Goal: Information Seeking & Learning: Learn about a topic

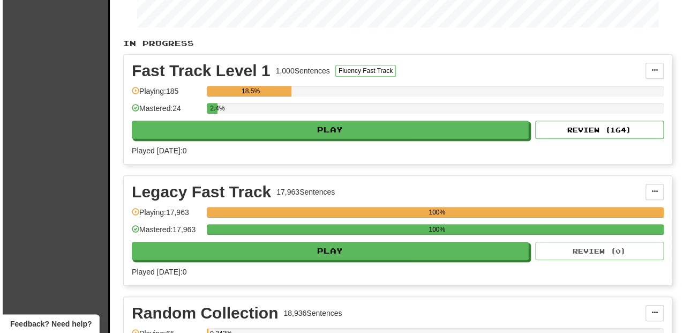
scroll to position [214, 0]
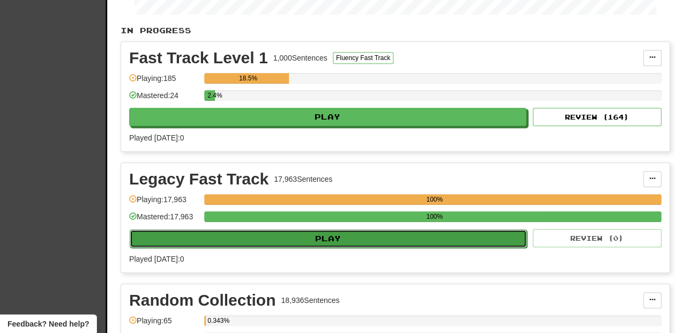
click at [284, 239] on button "Play" at bounding box center [328, 238] width 397 height 18
select select "**"
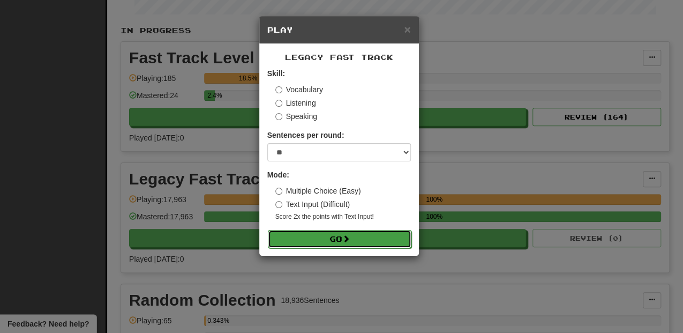
click at [306, 244] on button "Go" at bounding box center [340, 239] width 144 height 18
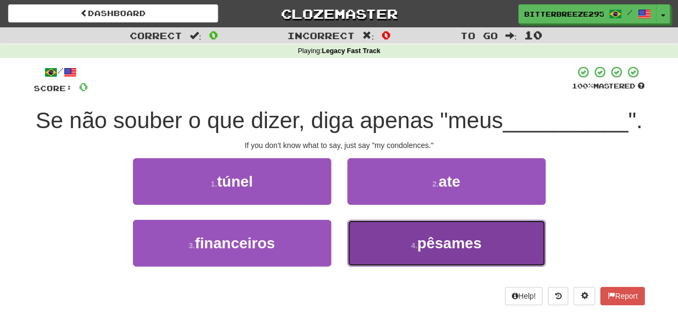
click at [375, 266] on button "4 . pêsames" at bounding box center [446, 243] width 198 height 47
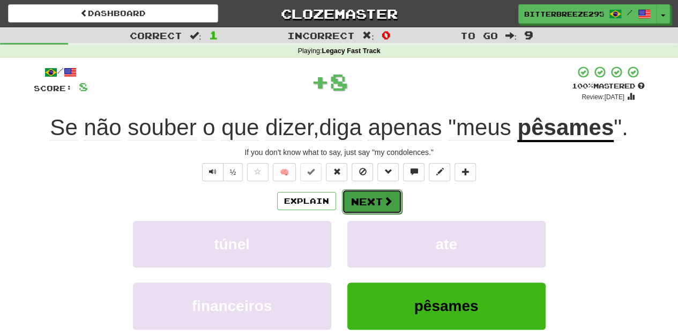
click at [369, 202] on button "Next" at bounding box center [372, 201] width 60 height 25
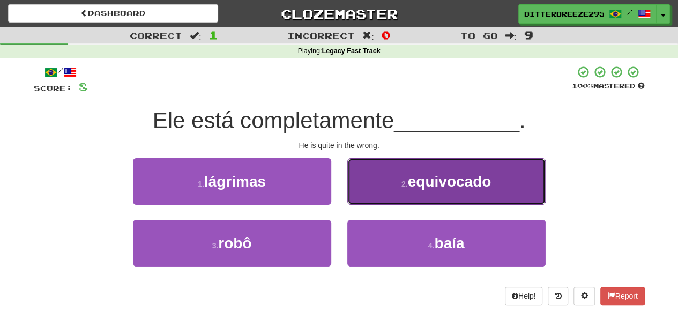
click at [396, 184] on button "2 . equivocado" at bounding box center [446, 181] width 198 height 47
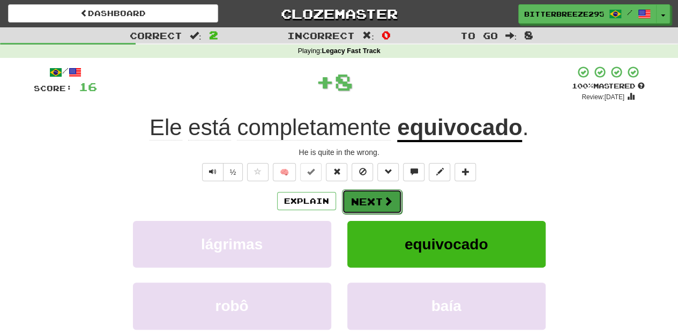
click at [359, 205] on button "Next" at bounding box center [372, 201] width 60 height 25
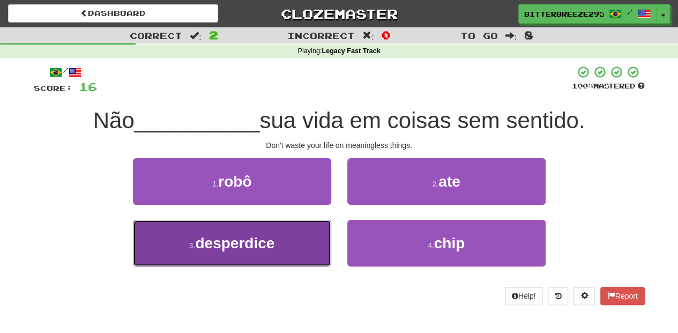
click at [303, 239] on button "3 . desperdice" at bounding box center [232, 243] width 198 height 47
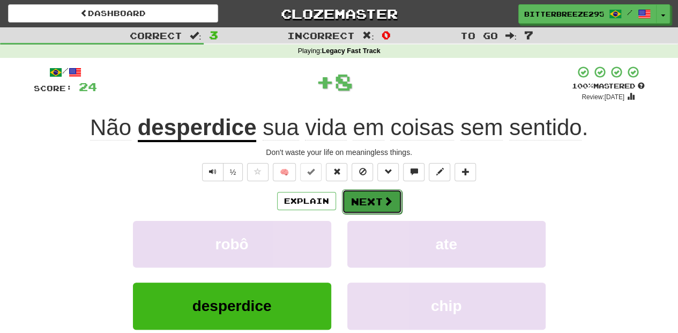
click at [376, 193] on button "Next" at bounding box center [372, 201] width 60 height 25
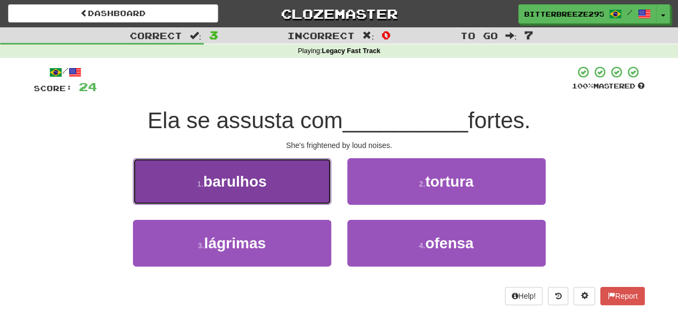
click at [297, 190] on button "1 . barulhos" at bounding box center [232, 181] width 198 height 47
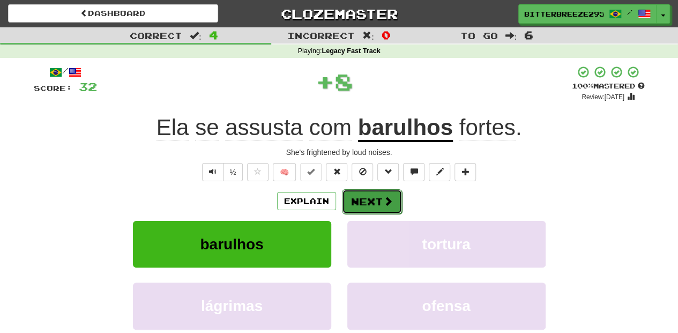
click at [374, 195] on button "Next" at bounding box center [372, 201] width 60 height 25
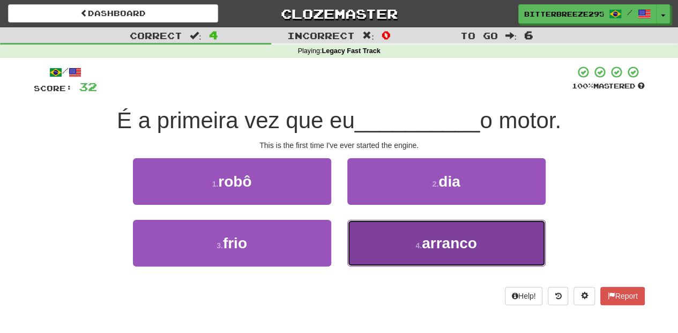
click at [379, 240] on button "4 . arranco" at bounding box center [446, 243] width 198 height 47
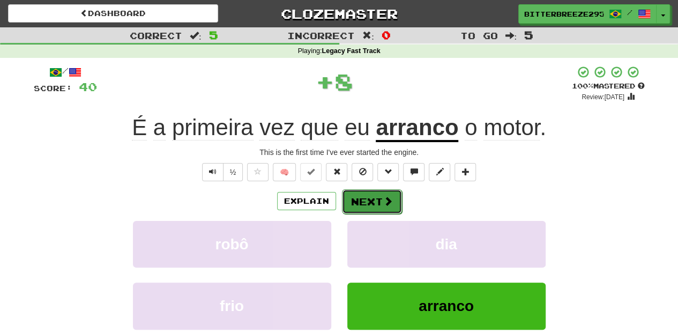
click at [362, 194] on button "Next" at bounding box center [372, 201] width 60 height 25
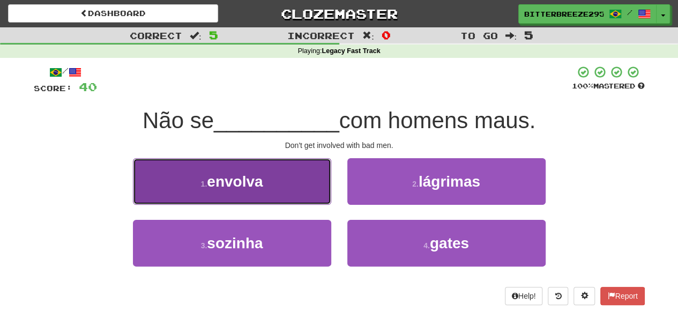
click at [268, 194] on button "1 . envolva" at bounding box center [232, 181] width 198 height 47
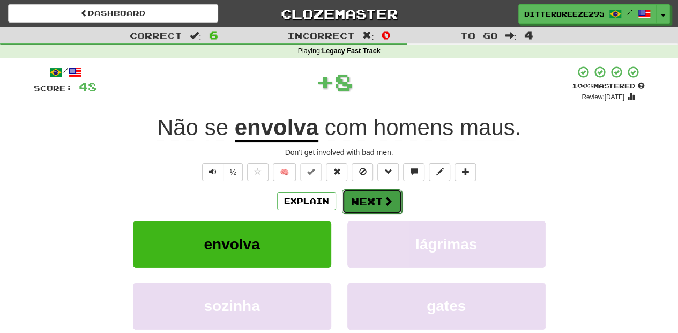
click at [358, 194] on button "Next" at bounding box center [372, 201] width 60 height 25
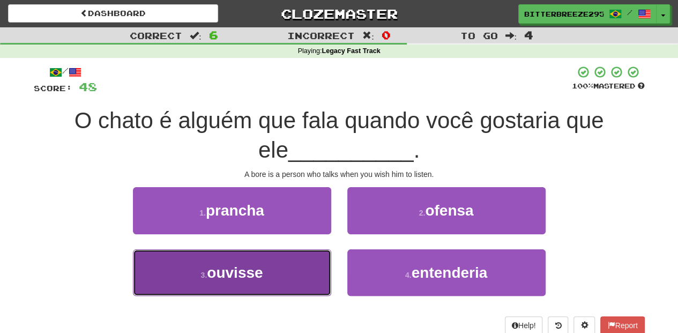
click at [290, 264] on button "3 . ouvisse" at bounding box center [232, 272] width 198 height 47
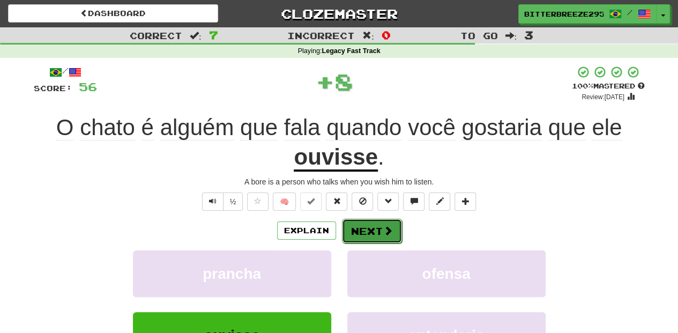
click at [347, 228] on button "Next" at bounding box center [372, 231] width 60 height 25
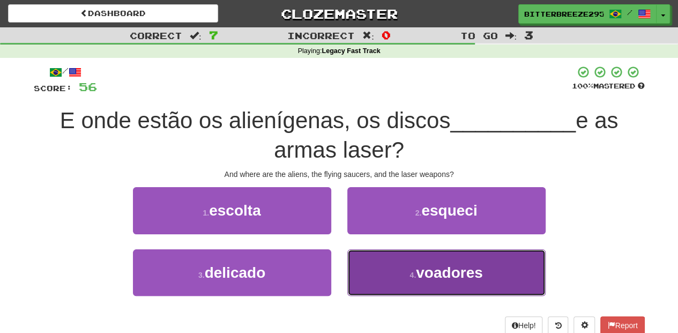
click at [373, 275] on button "4 . voadores" at bounding box center [446, 272] width 198 height 47
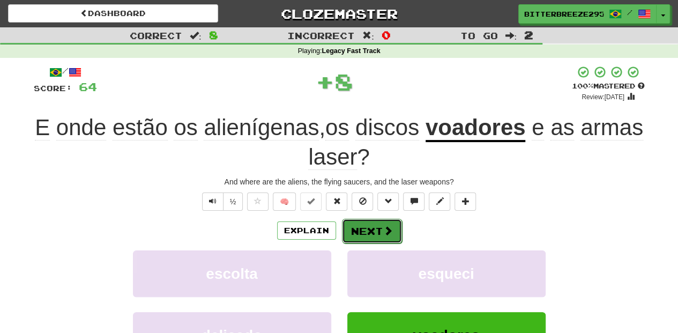
click at [360, 232] on button "Next" at bounding box center [372, 231] width 60 height 25
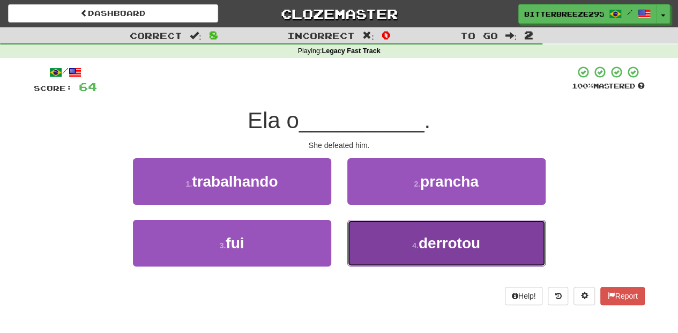
click at [354, 242] on button "4 . derrotou" at bounding box center [446, 243] width 198 height 47
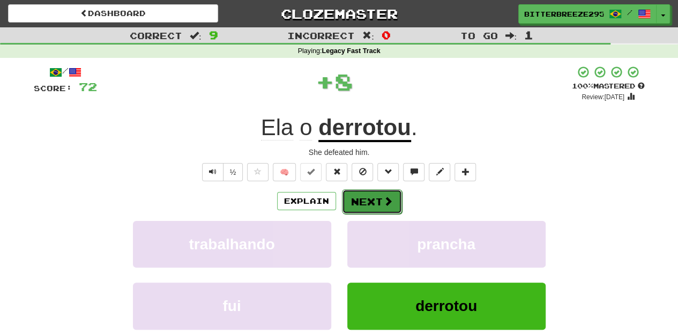
click at [359, 204] on button "Next" at bounding box center [372, 201] width 60 height 25
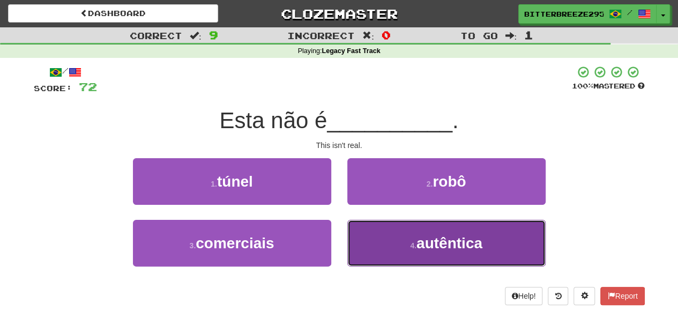
click at [375, 245] on button "4 . autêntica" at bounding box center [446, 243] width 198 height 47
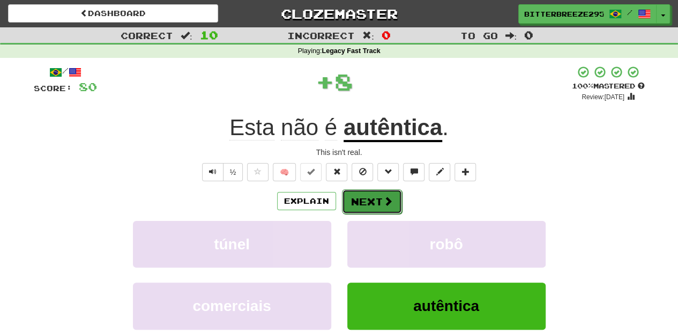
click at [361, 199] on button "Next" at bounding box center [372, 201] width 60 height 25
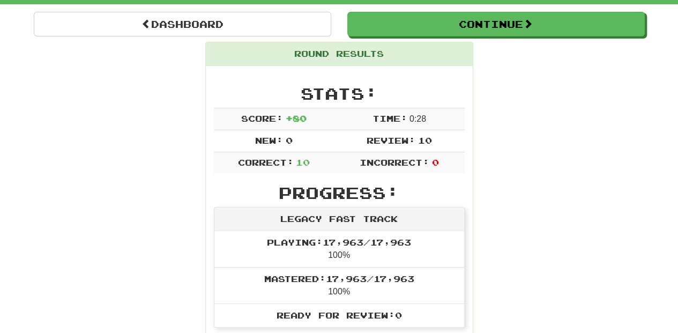
scroll to position [71, 0]
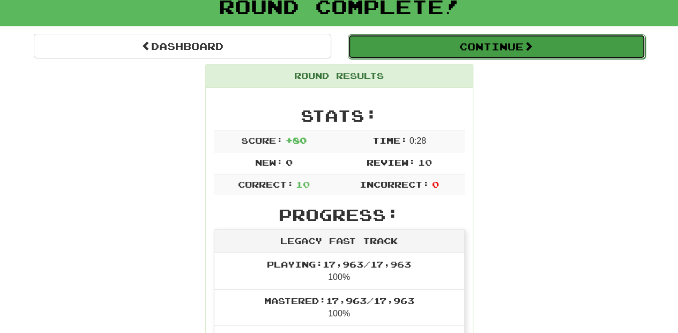
click at [409, 49] on button "Continue" at bounding box center [496, 46] width 297 height 25
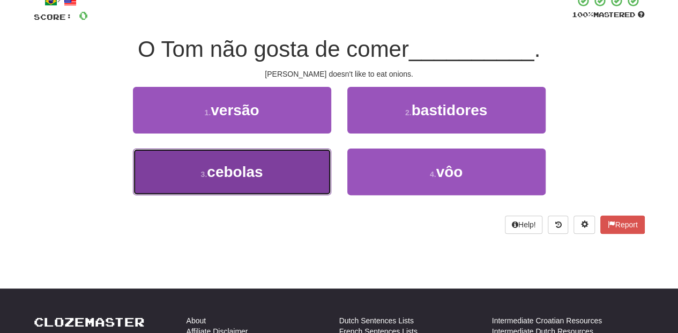
click at [294, 172] on button "3 . cebolas" at bounding box center [232, 171] width 198 height 47
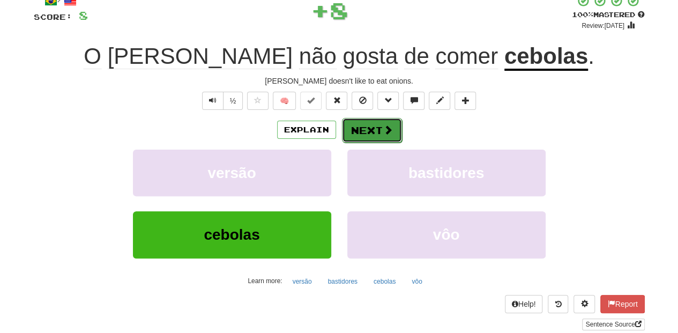
click at [370, 127] on button "Next" at bounding box center [372, 130] width 60 height 25
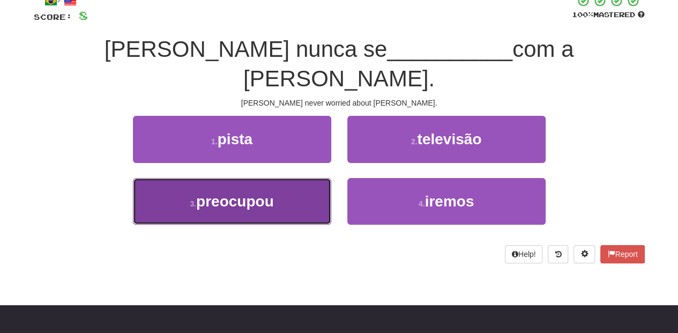
click at [302, 178] on button "3 . preocupou" at bounding box center [232, 201] width 198 height 47
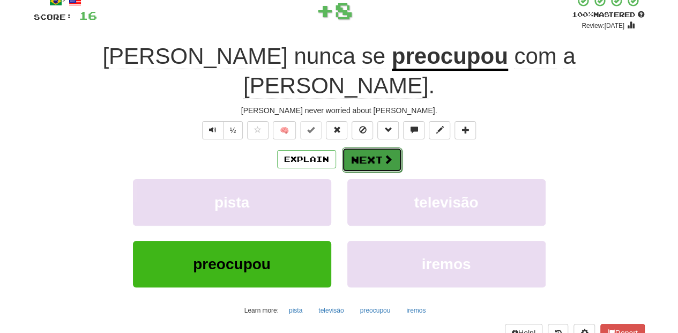
click at [349, 147] on button "Next" at bounding box center [372, 159] width 60 height 25
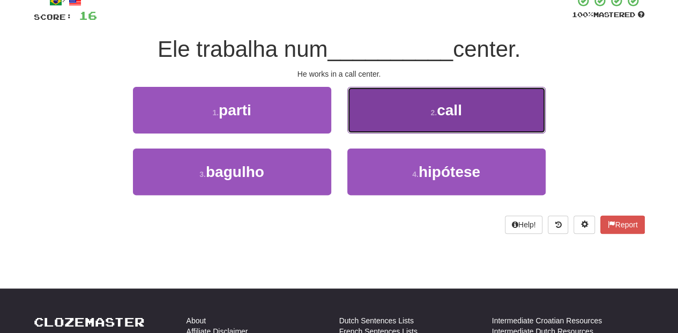
click at [377, 121] on button "2 . call" at bounding box center [446, 110] width 198 height 47
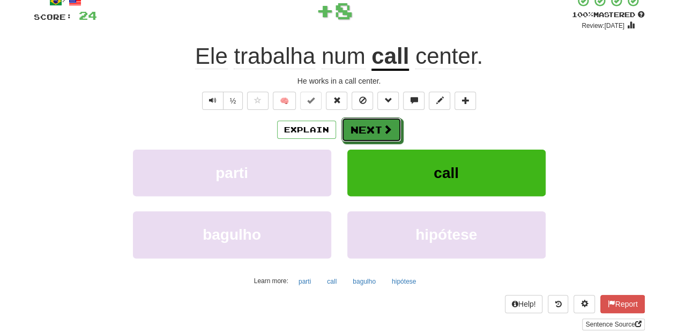
click at [376, 123] on button "Next" at bounding box center [371, 129] width 60 height 25
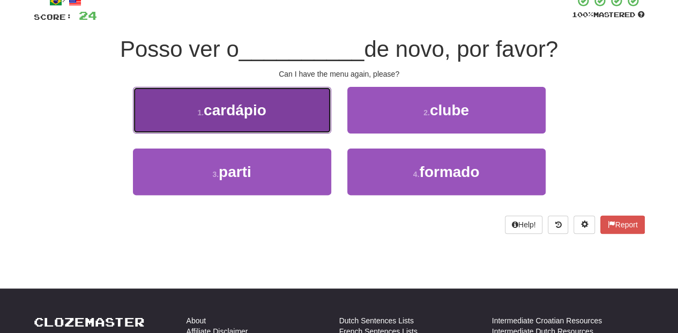
click at [278, 119] on button "1 . cardápio" at bounding box center [232, 110] width 198 height 47
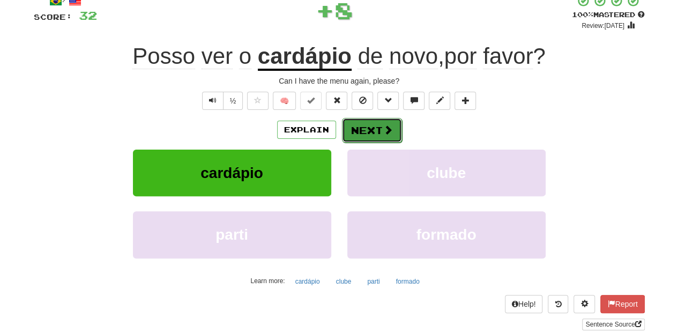
click at [362, 131] on button "Next" at bounding box center [372, 130] width 60 height 25
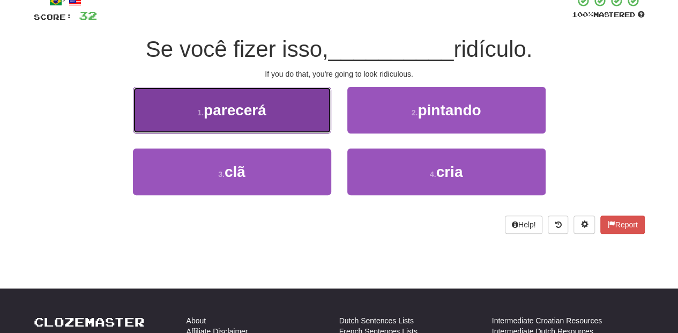
click at [278, 124] on button "1 . parecerá" at bounding box center [232, 110] width 198 height 47
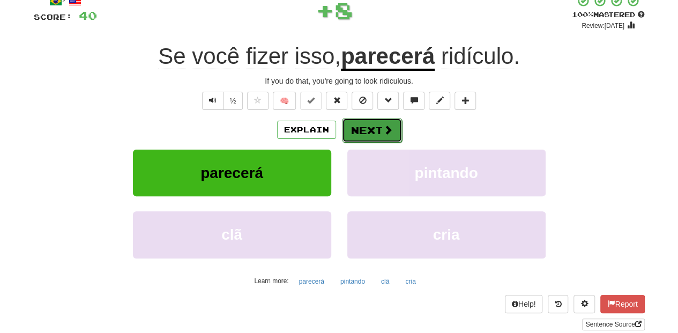
click at [357, 129] on button "Next" at bounding box center [372, 130] width 60 height 25
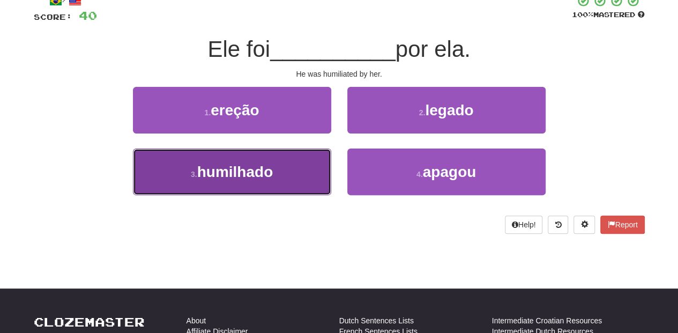
click at [301, 174] on button "3 . humilhado" at bounding box center [232, 171] width 198 height 47
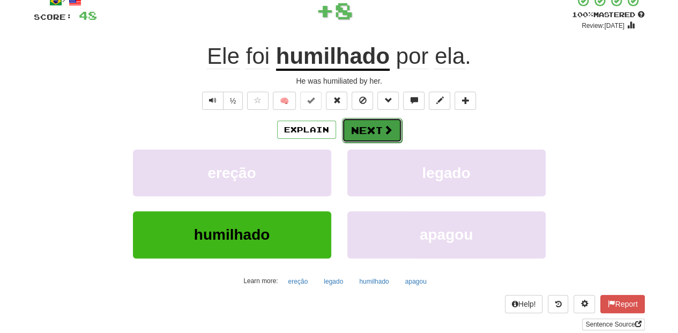
click at [356, 130] on button "Next" at bounding box center [372, 130] width 60 height 25
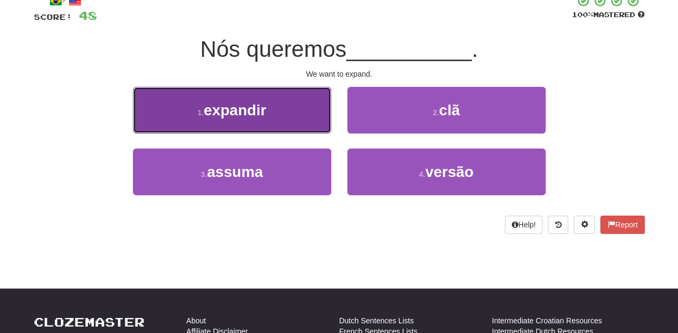
click at [301, 120] on button "1 . expandir" at bounding box center [232, 110] width 198 height 47
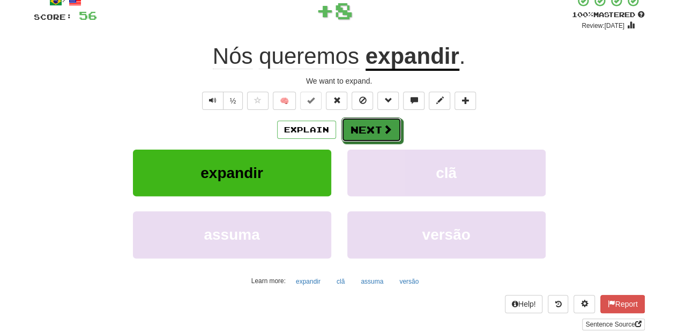
click at [346, 131] on button "Next" at bounding box center [371, 129] width 60 height 25
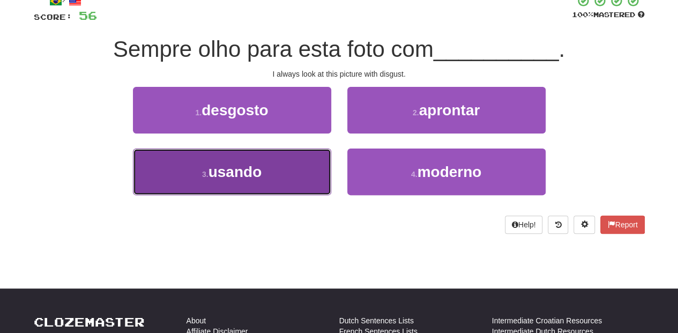
click at [280, 158] on button "3 . usando" at bounding box center [232, 171] width 198 height 47
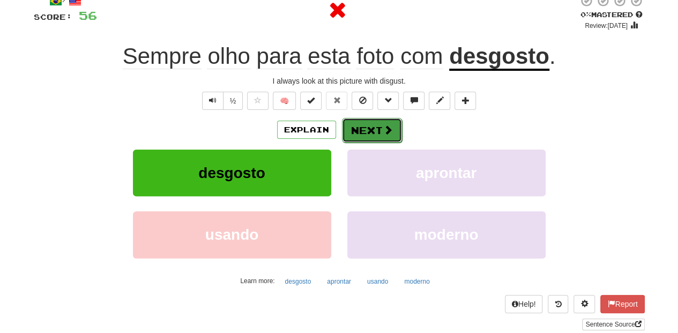
click at [370, 130] on button "Next" at bounding box center [372, 130] width 60 height 25
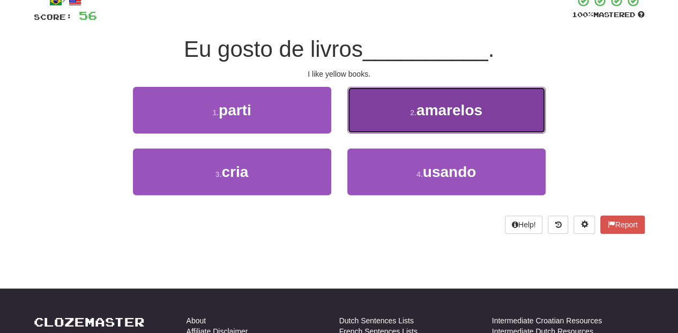
click at [365, 122] on button "2 . amarelos" at bounding box center [446, 110] width 198 height 47
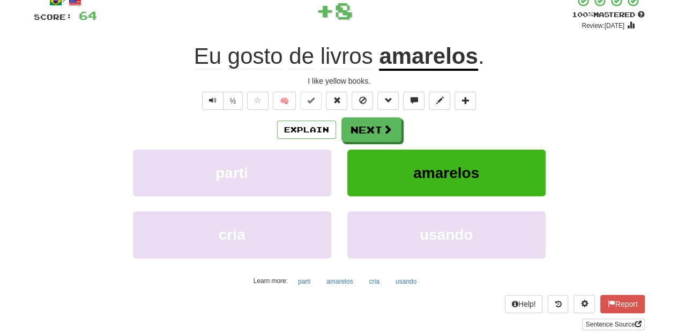
click at [365, 122] on button "Next" at bounding box center [371, 129] width 60 height 25
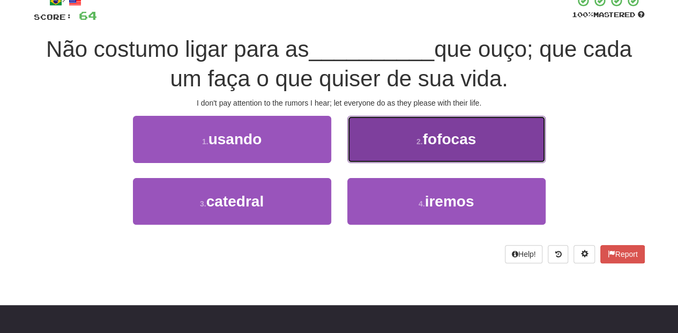
click at [407, 150] on button "2 . fofocas" at bounding box center [446, 139] width 198 height 47
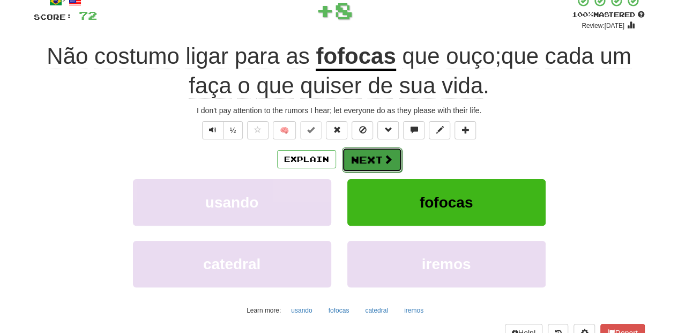
click at [355, 152] on button "Next" at bounding box center [372, 159] width 60 height 25
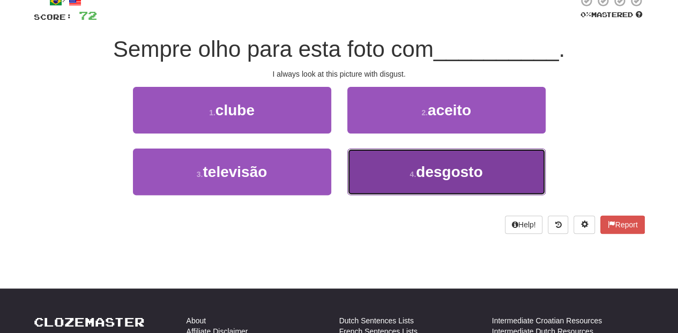
click at [359, 168] on button "4 . desgosto" at bounding box center [446, 171] width 198 height 47
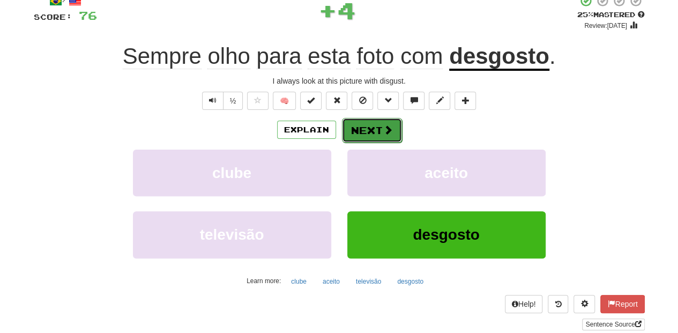
click at [361, 125] on button "Next" at bounding box center [372, 130] width 60 height 25
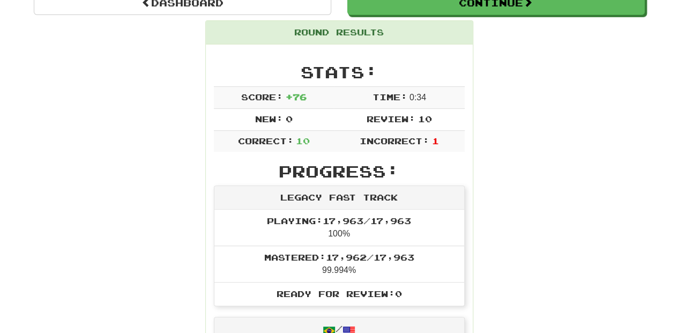
scroll to position [118, 0]
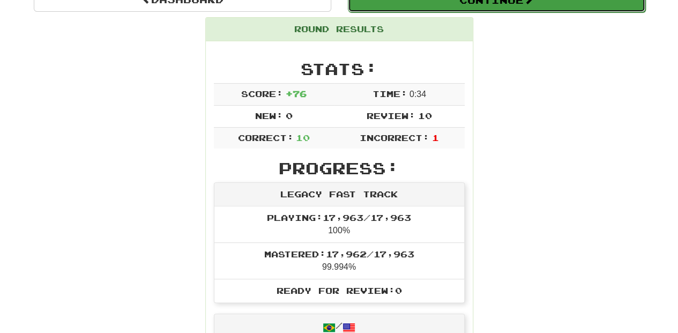
click at [463, 9] on button "Continue" at bounding box center [496, 0] width 297 height 25
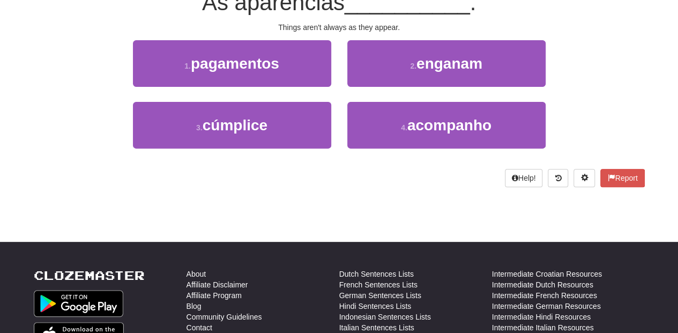
scroll to position [83, 0]
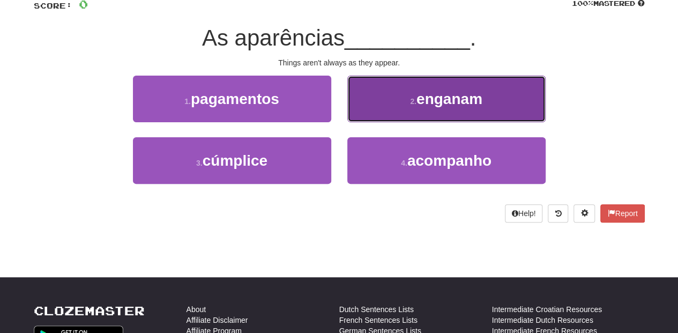
click at [389, 107] on button "2 . enganam" at bounding box center [446, 99] width 198 height 47
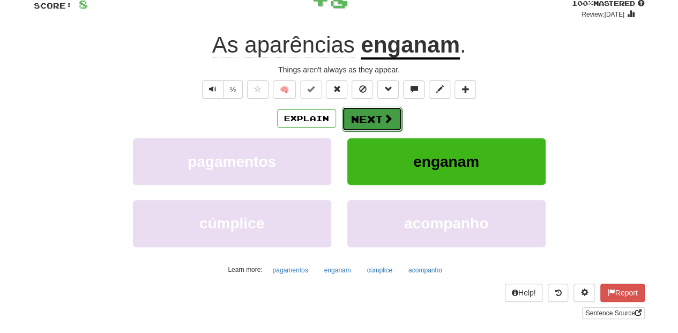
click at [383, 124] on button "Next" at bounding box center [372, 119] width 60 height 25
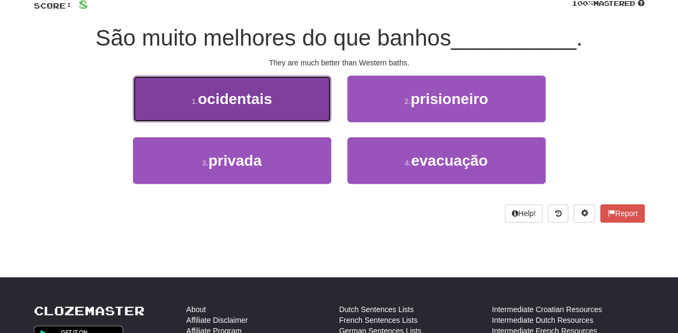
click at [284, 107] on button "1 . ocidentais" at bounding box center [232, 99] width 198 height 47
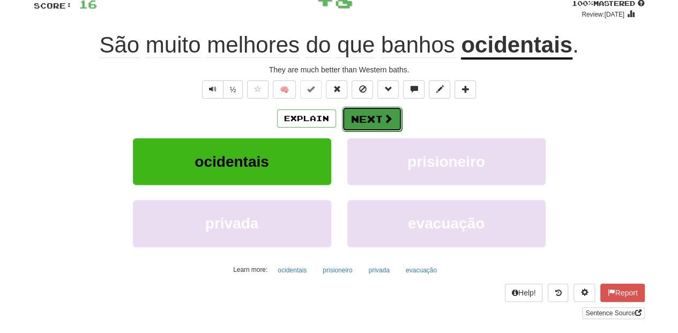
click at [373, 120] on button "Next" at bounding box center [372, 119] width 60 height 25
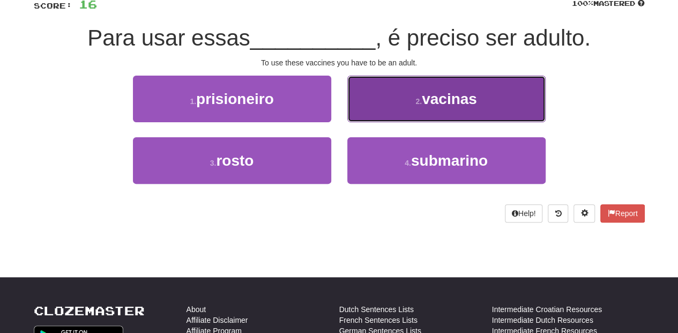
click at [391, 113] on button "2 . vacinas" at bounding box center [446, 99] width 198 height 47
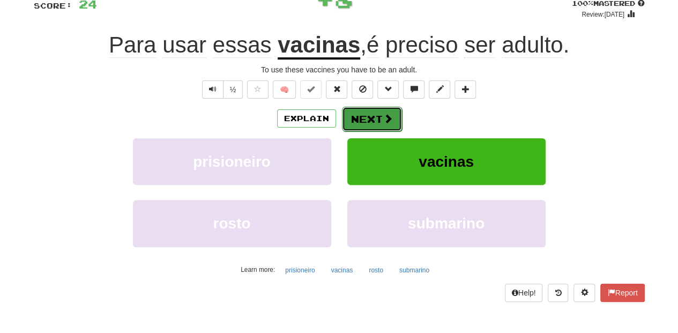
click at [383, 117] on span at bounding box center [388, 119] width 10 height 10
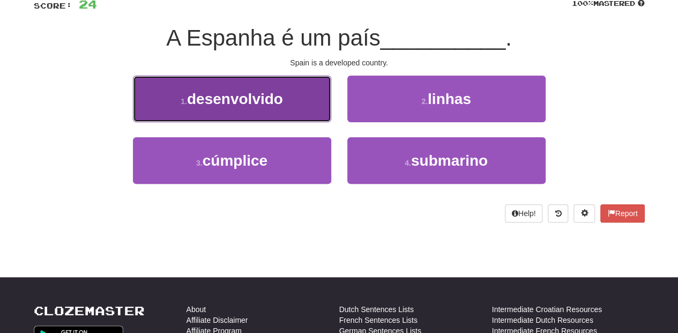
click at [273, 118] on button "1 . desenvolvido" at bounding box center [232, 99] width 198 height 47
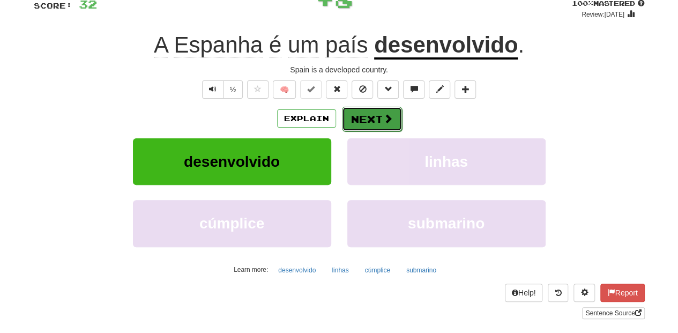
click at [353, 115] on button "Next" at bounding box center [372, 119] width 60 height 25
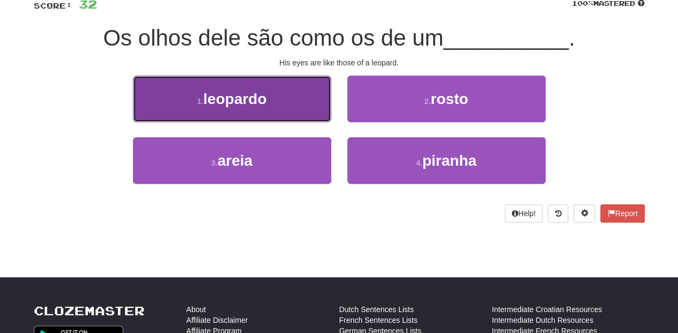
click at [284, 115] on button "1 . leopardo" at bounding box center [232, 99] width 198 height 47
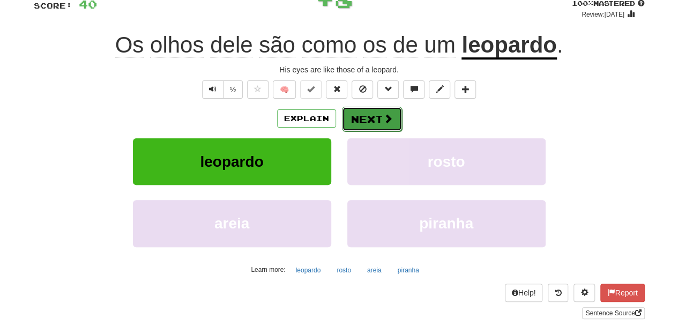
click at [366, 117] on button "Next" at bounding box center [372, 119] width 60 height 25
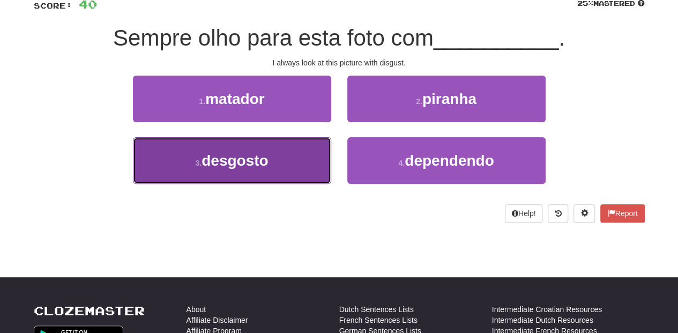
click at [295, 159] on button "3 . desgosto" at bounding box center [232, 160] width 198 height 47
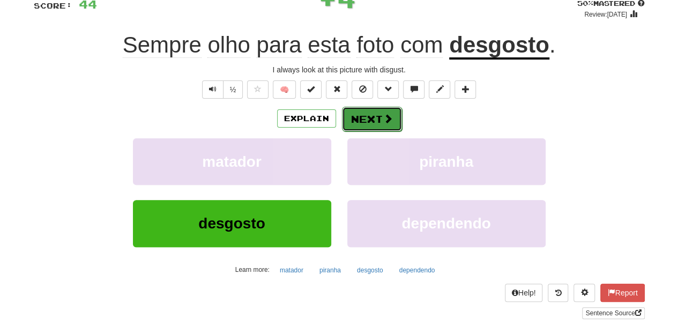
click at [368, 122] on button "Next" at bounding box center [372, 119] width 60 height 25
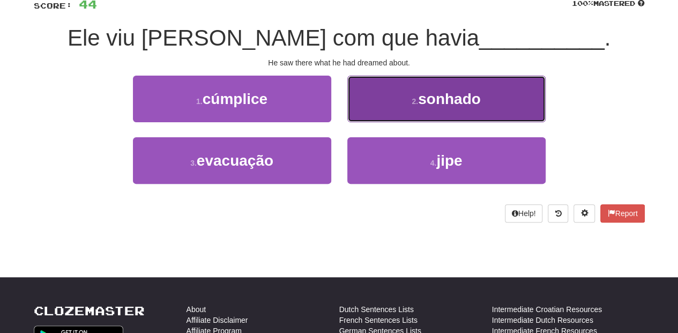
click at [366, 113] on button "2 . sonhado" at bounding box center [446, 99] width 198 height 47
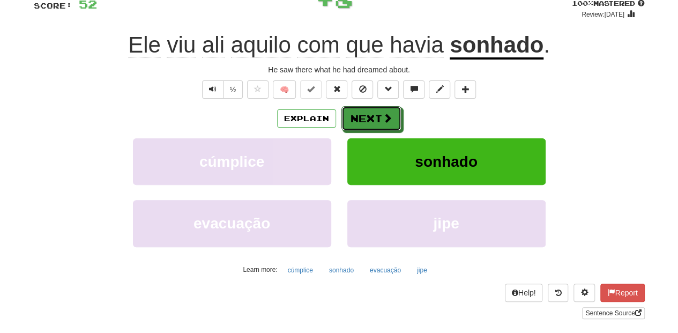
click at [366, 113] on button "Next" at bounding box center [371, 118] width 60 height 25
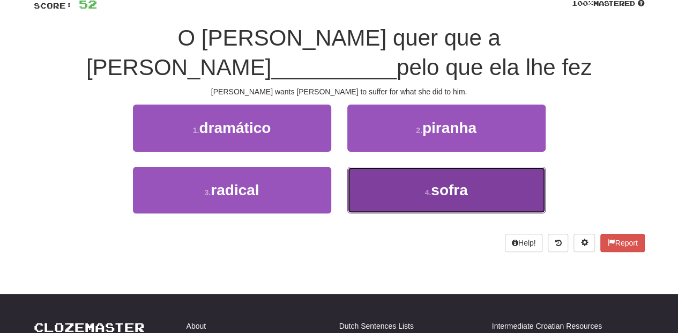
click at [388, 167] on button "4 . sofra" at bounding box center [446, 190] width 198 height 47
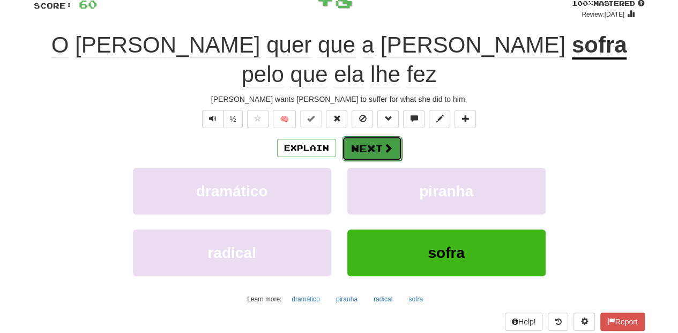
click at [382, 136] on button "Next" at bounding box center [372, 148] width 60 height 25
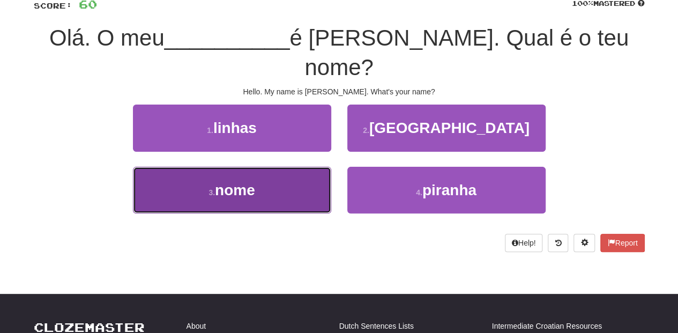
click at [300, 167] on button "3 . nome" at bounding box center [232, 190] width 198 height 47
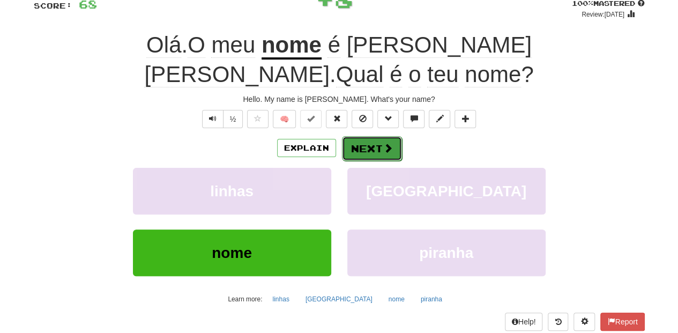
click at [370, 136] on button "Next" at bounding box center [372, 148] width 60 height 25
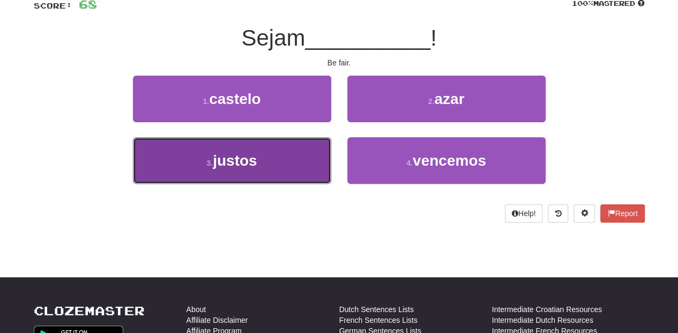
click at [277, 162] on button "3 . justos" at bounding box center [232, 160] width 198 height 47
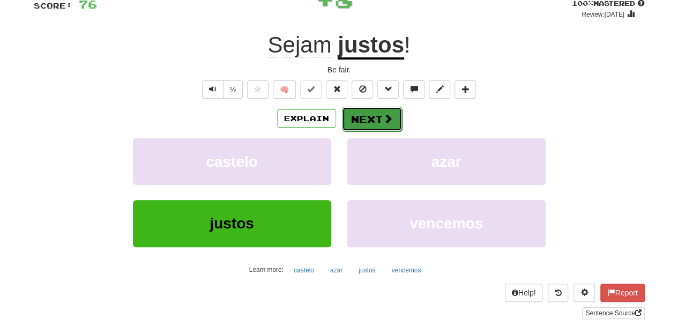
click at [363, 116] on button "Next" at bounding box center [372, 119] width 60 height 25
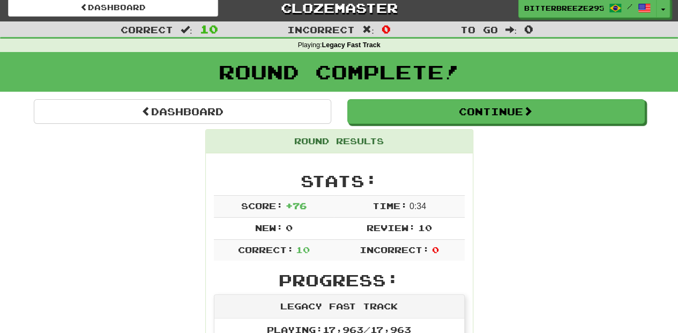
scroll to position [0, 0]
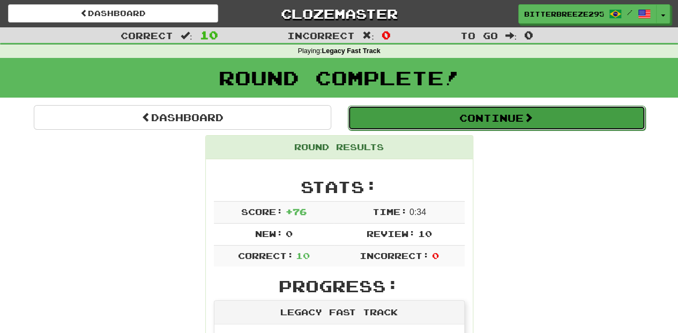
click at [419, 116] on button "Continue" at bounding box center [496, 118] width 297 height 25
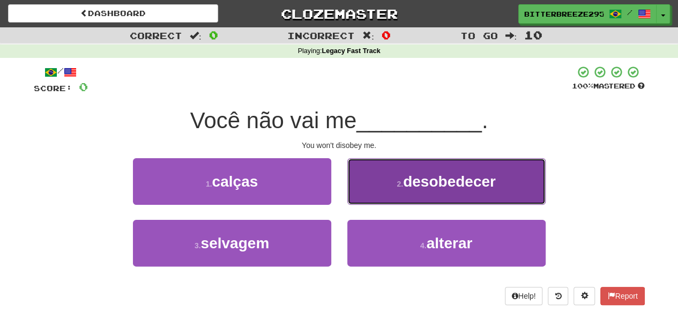
click at [395, 191] on button "2 . desobedecer" at bounding box center [446, 181] width 198 height 47
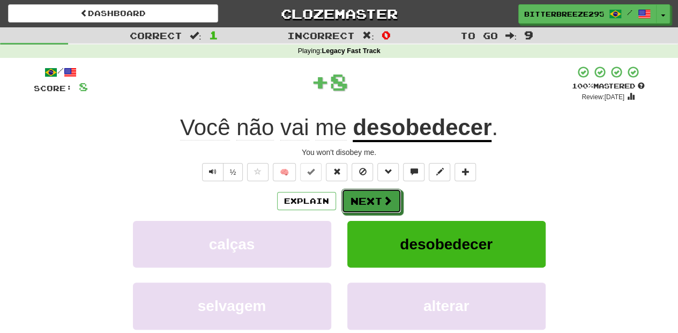
click at [393, 193] on button "Next" at bounding box center [371, 201] width 60 height 25
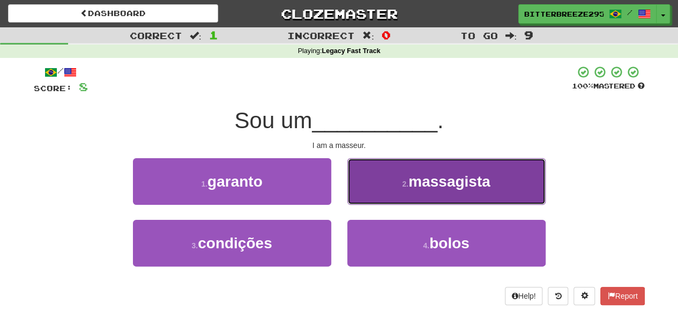
click at [388, 190] on button "2 . massagista" at bounding box center [446, 181] width 198 height 47
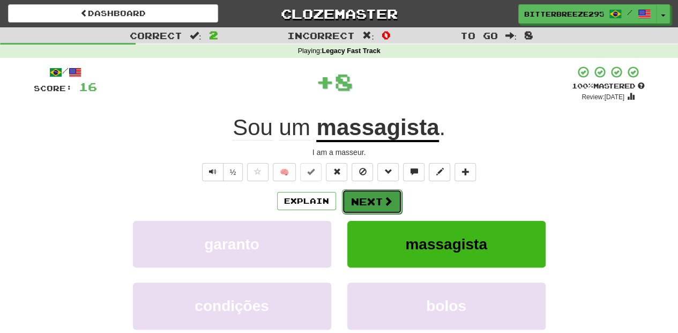
click at [381, 195] on button "Next" at bounding box center [372, 201] width 60 height 25
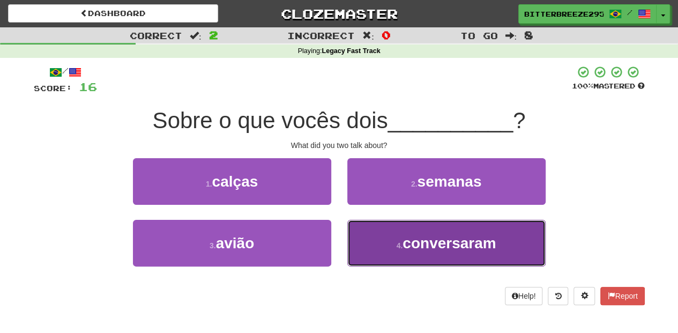
click at [386, 239] on button "4 . conversaram" at bounding box center [446, 243] width 198 height 47
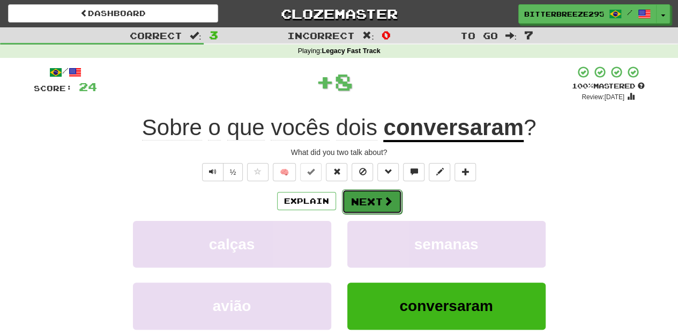
click at [374, 199] on button "Next" at bounding box center [372, 201] width 60 height 25
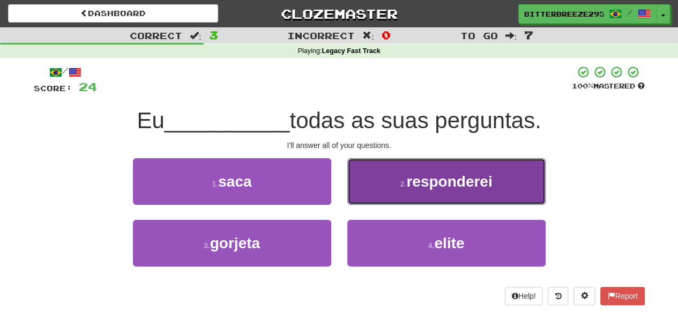
click at [370, 196] on button "2 . responderei" at bounding box center [446, 181] width 198 height 47
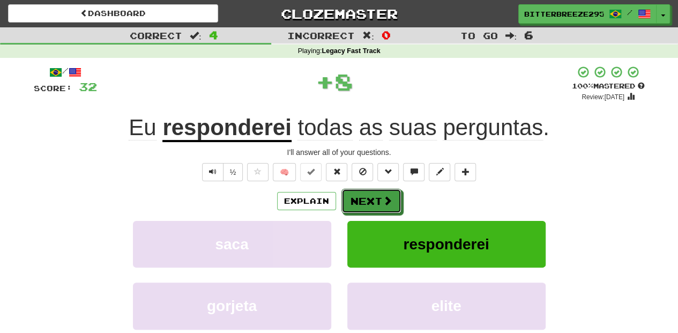
click at [370, 196] on button "Next" at bounding box center [371, 201] width 60 height 25
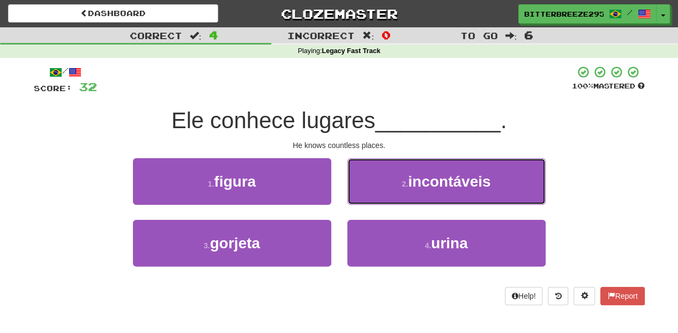
click at [370, 196] on button "2 . incontáveis" at bounding box center [446, 181] width 198 height 47
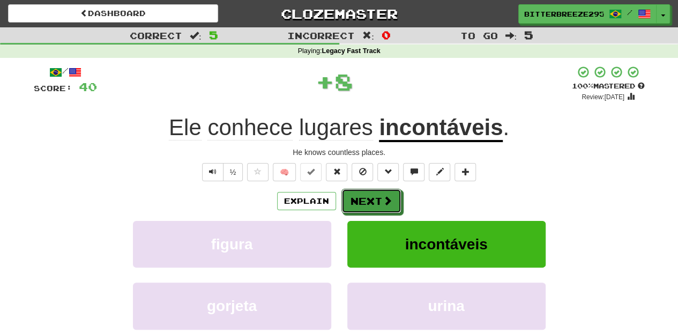
click at [370, 196] on button "Next" at bounding box center [371, 201] width 60 height 25
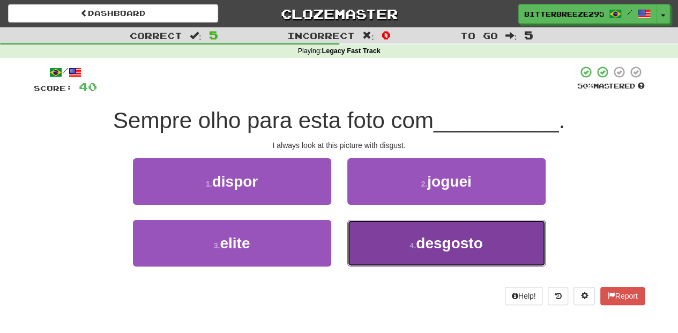
click at [374, 249] on button "4 . desgosto" at bounding box center [446, 243] width 198 height 47
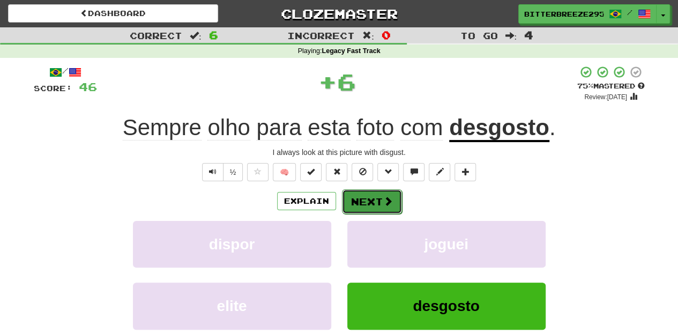
click at [355, 198] on button "Next" at bounding box center [372, 201] width 60 height 25
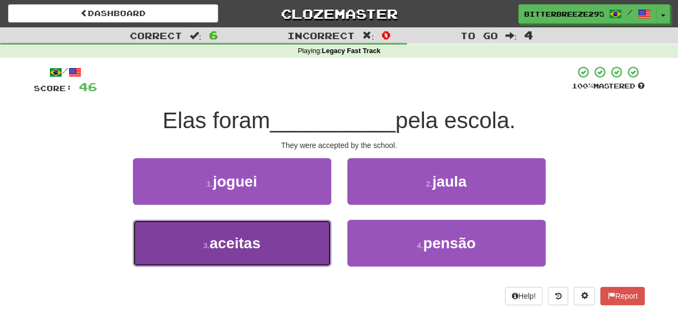
click at [278, 241] on button "3 . aceitas" at bounding box center [232, 243] width 198 height 47
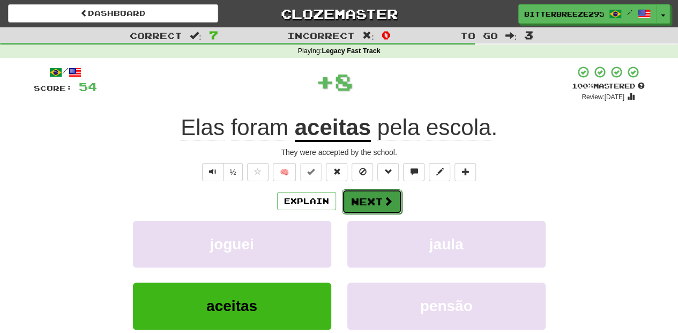
click at [365, 193] on button "Next" at bounding box center [372, 201] width 60 height 25
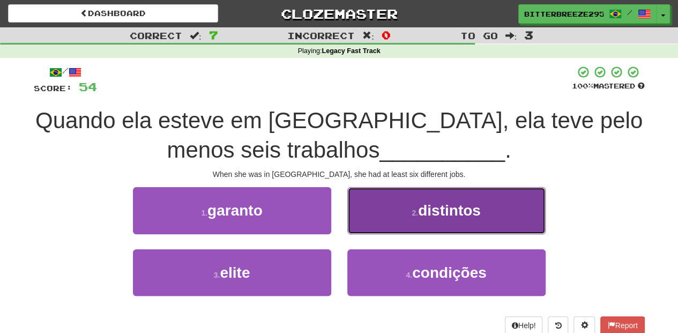
click at [372, 214] on button "2 . distintos" at bounding box center [446, 210] width 198 height 47
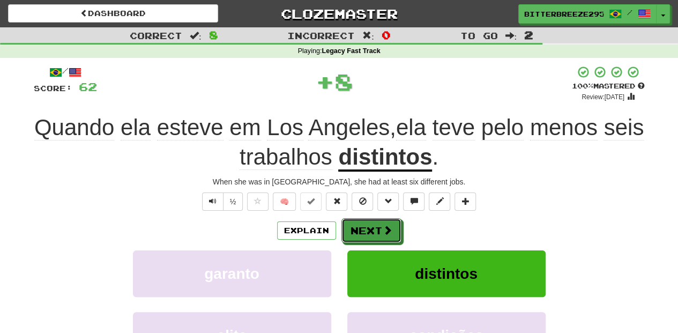
click at [367, 224] on button "Next" at bounding box center [371, 230] width 60 height 25
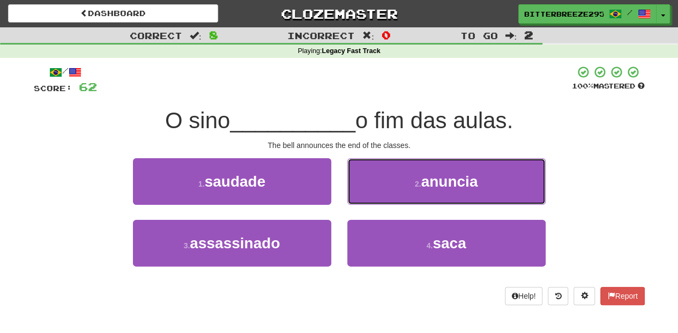
click at [389, 187] on button "2 . anuncia" at bounding box center [446, 181] width 198 height 47
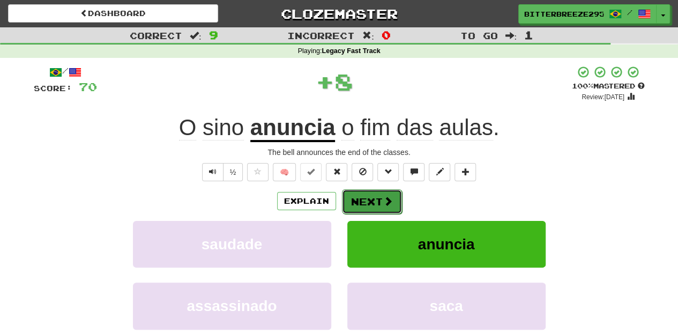
click at [379, 199] on button "Next" at bounding box center [372, 201] width 60 height 25
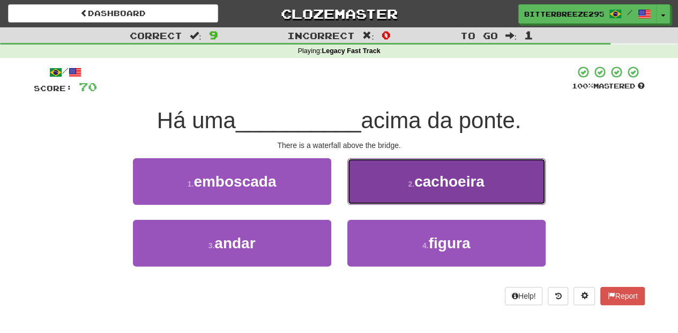
click at [382, 196] on button "2 . cachoeira" at bounding box center [446, 181] width 198 height 47
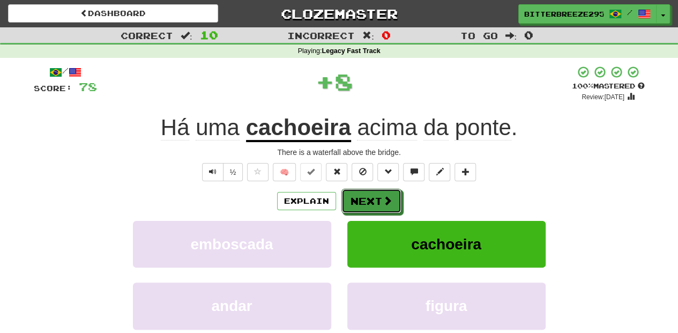
click at [383, 196] on span at bounding box center [388, 201] width 10 height 10
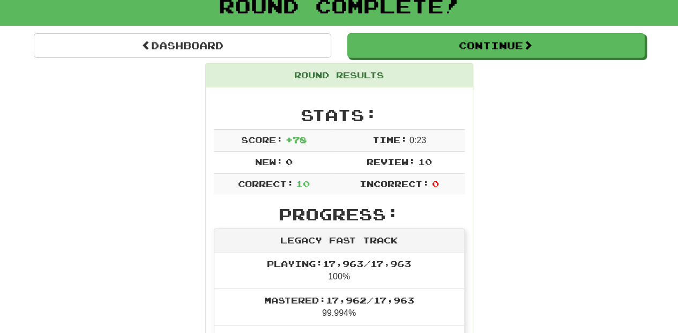
scroll to position [71, 0]
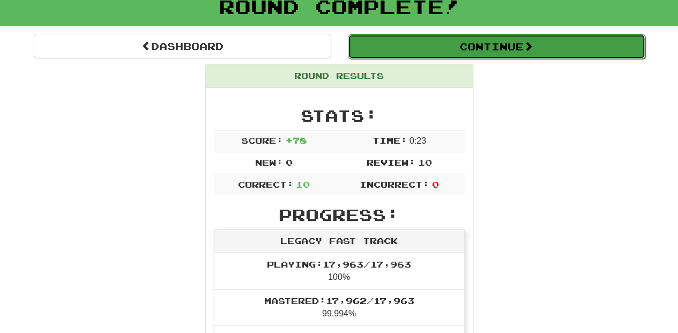
click at [401, 46] on button "Continue" at bounding box center [496, 46] width 297 height 25
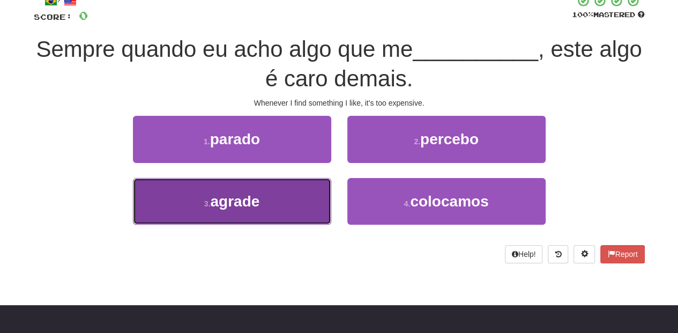
click at [307, 198] on button "3 . agrade" at bounding box center [232, 201] width 198 height 47
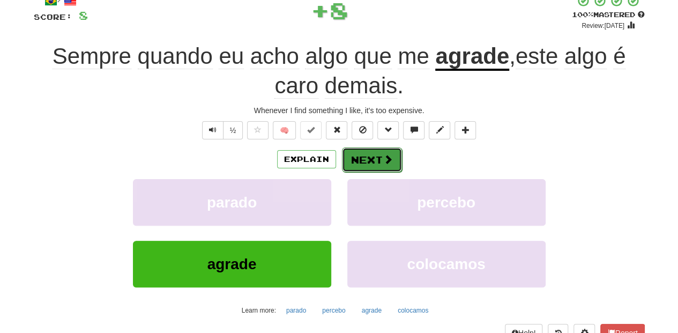
click at [377, 153] on button "Next" at bounding box center [372, 159] width 60 height 25
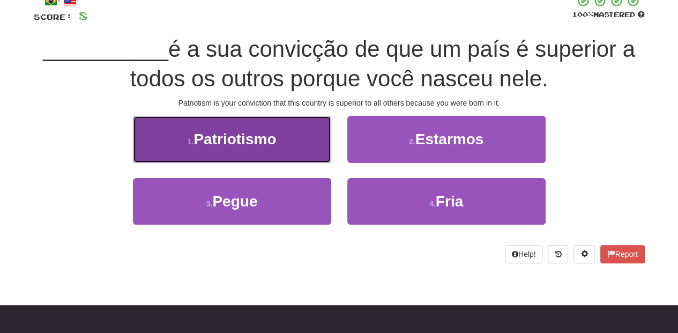
click at [298, 146] on button "1 . Patriotismo" at bounding box center [232, 139] width 198 height 47
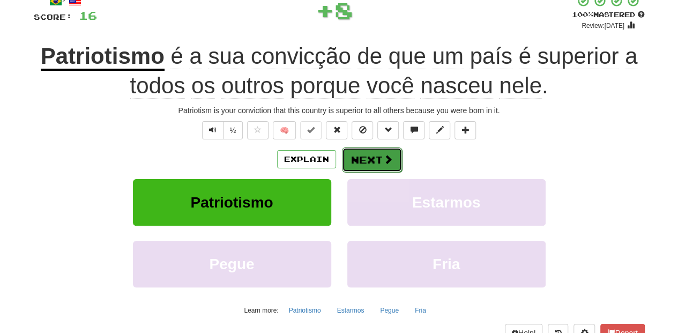
click at [375, 159] on button "Next" at bounding box center [372, 159] width 60 height 25
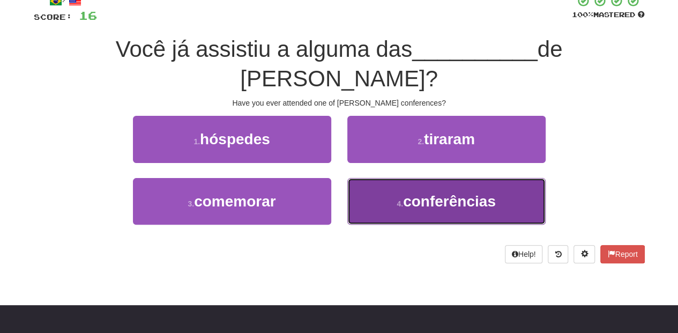
click at [392, 178] on button "4 . conferências" at bounding box center [446, 201] width 198 height 47
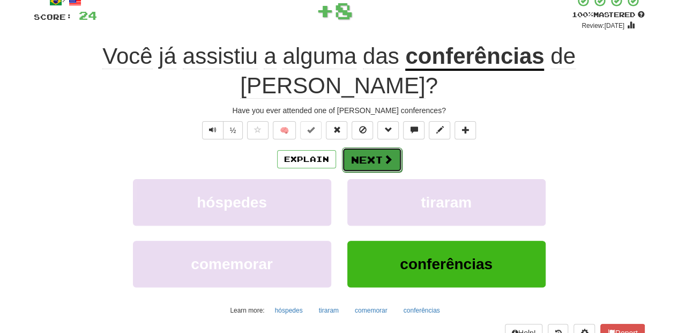
click at [379, 147] on button "Next" at bounding box center [372, 159] width 60 height 25
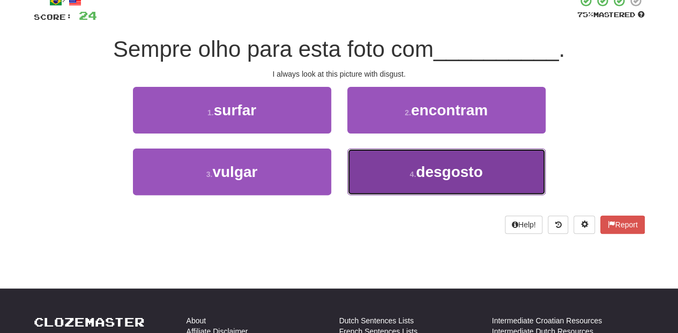
click at [381, 166] on button "4 . desgosto" at bounding box center [446, 171] width 198 height 47
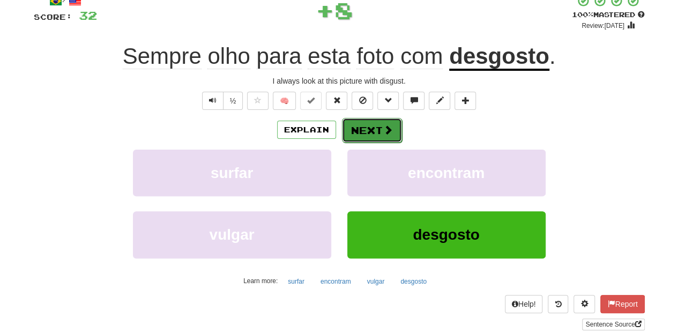
click at [369, 131] on button "Next" at bounding box center [372, 130] width 60 height 25
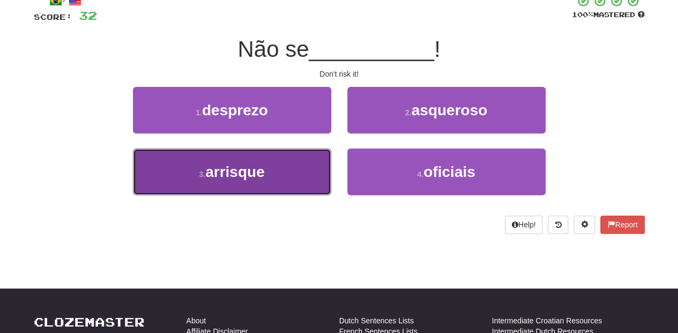
click at [300, 172] on button "3 . arrisque" at bounding box center [232, 171] width 198 height 47
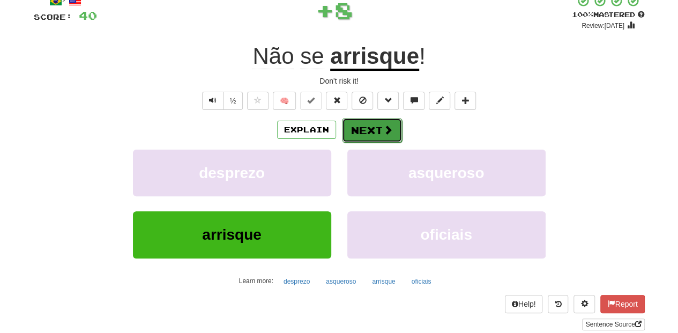
click at [355, 132] on button "Next" at bounding box center [372, 130] width 60 height 25
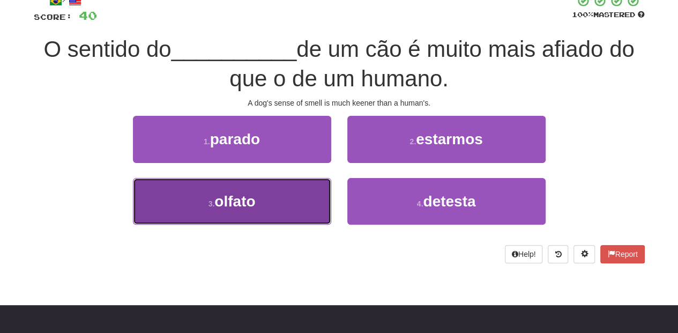
click at [302, 200] on button "3 . olfato" at bounding box center [232, 201] width 198 height 47
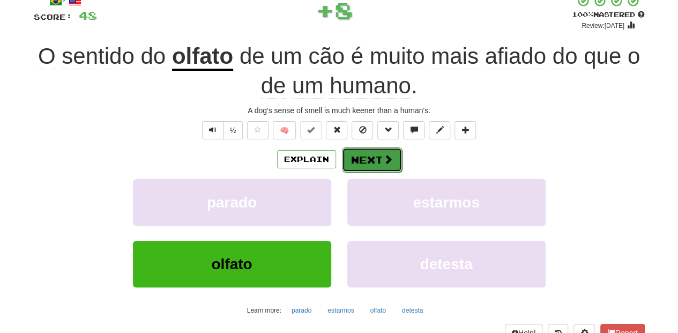
click at [354, 158] on button "Next" at bounding box center [372, 159] width 60 height 25
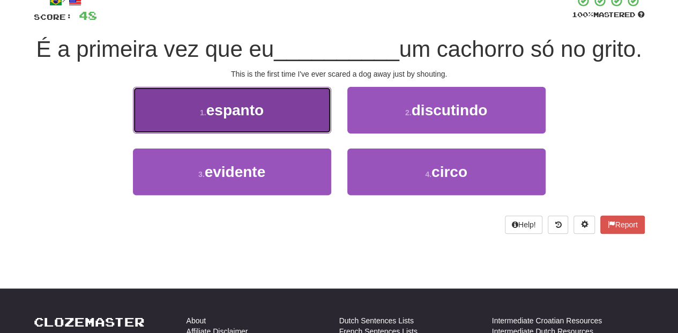
click at [295, 133] on button "1 . espanto" at bounding box center [232, 110] width 198 height 47
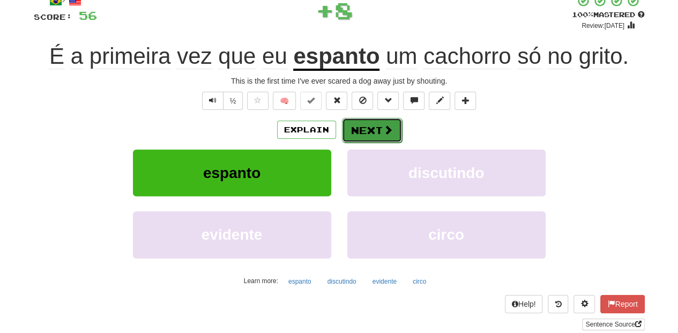
click at [367, 128] on button "Next" at bounding box center [372, 130] width 60 height 25
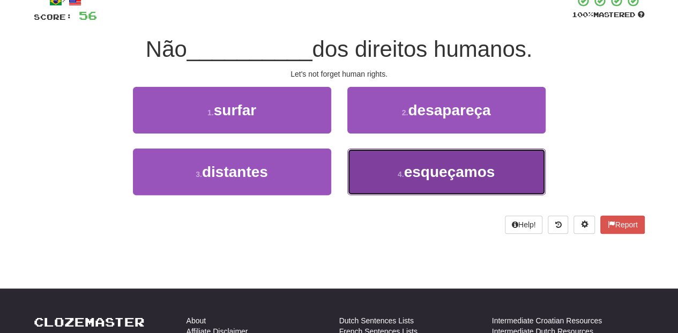
click at [377, 174] on button "4 . esqueçamos" at bounding box center [446, 171] width 198 height 47
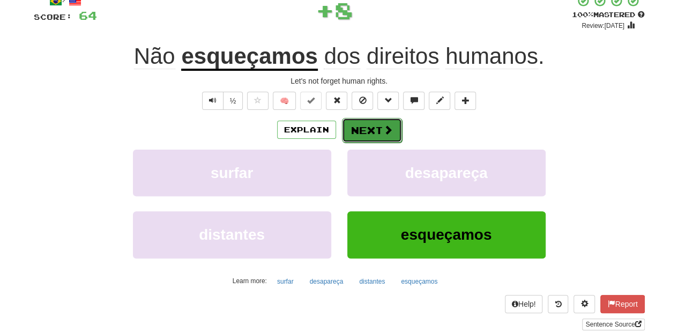
click at [370, 129] on button "Next" at bounding box center [372, 130] width 60 height 25
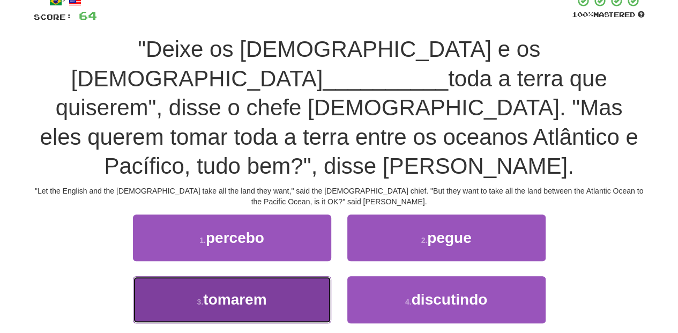
click at [281, 276] on button "3 . tomarem" at bounding box center [232, 299] width 198 height 47
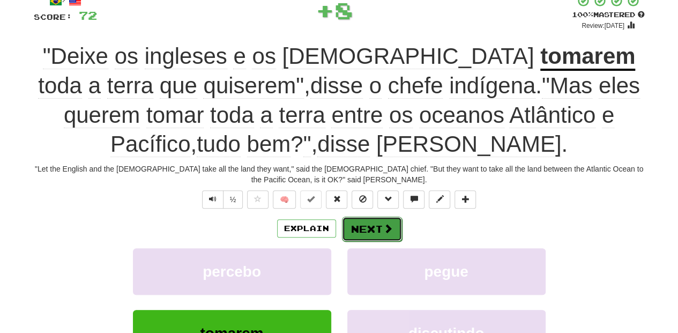
click at [353, 226] on button "Next" at bounding box center [372, 229] width 60 height 25
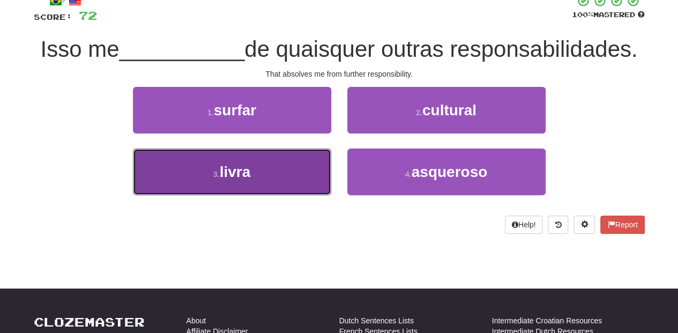
click at [295, 185] on button "3 . livra" at bounding box center [232, 171] width 198 height 47
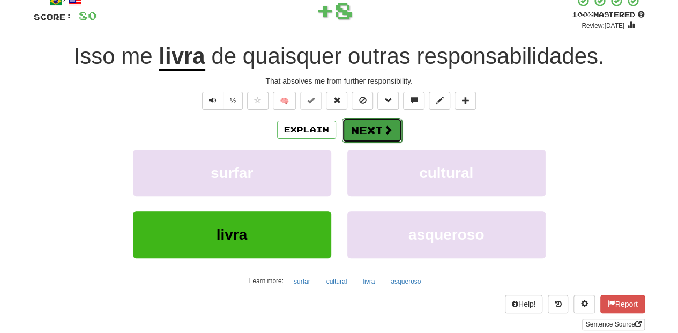
click at [360, 134] on button "Next" at bounding box center [372, 130] width 60 height 25
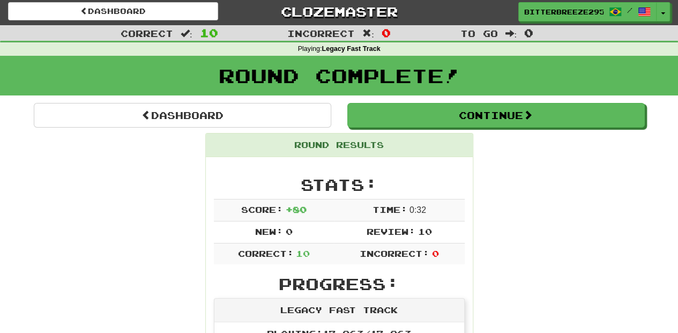
scroll to position [0, 0]
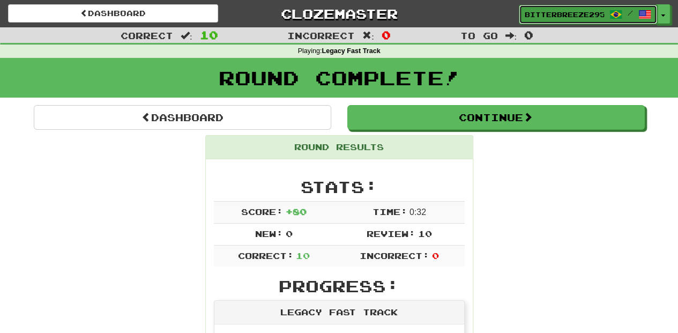
click at [549, 15] on span "BitterBreeze2956" at bounding box center [564, 15] width 79 height 10
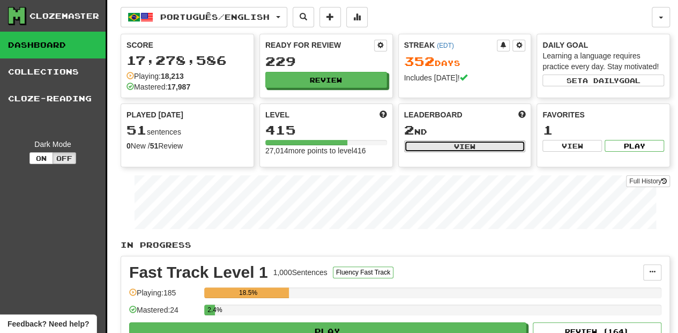
click at [424, 143] on button "View" at bounding box center [465, 146] width 122 height 12
select select "**********"
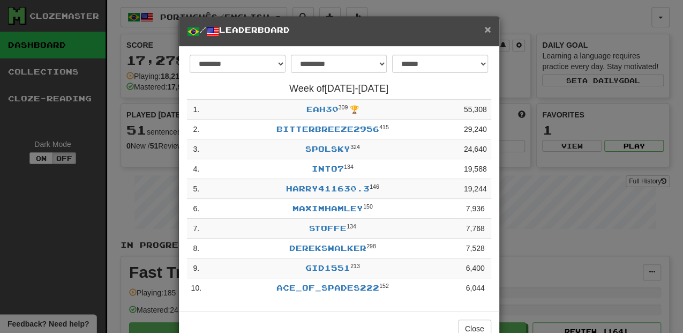
click at [485, 28] on span "×" at bounding box center [488, 29] width 6 height 12
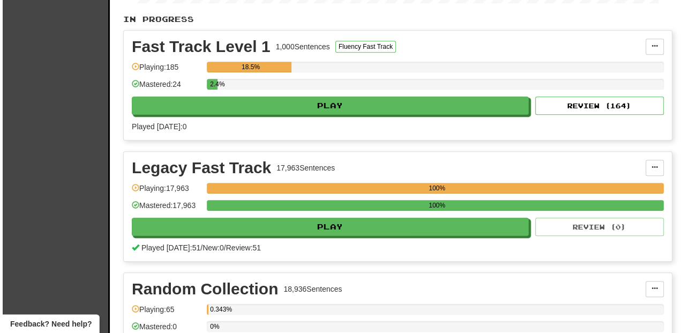
scroll to position [214, 0]
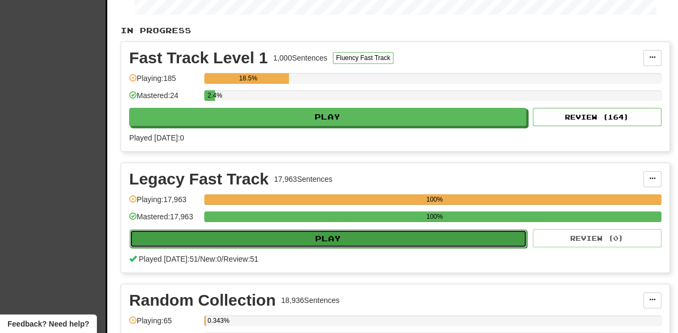
click at [325, 235] on button "Play" at bounding box center [328, 238] width 397 height 18
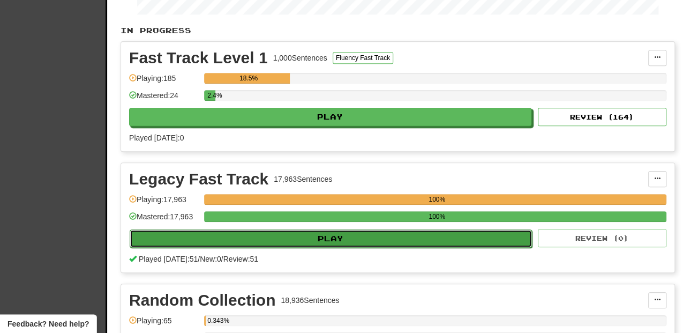
select select "**"
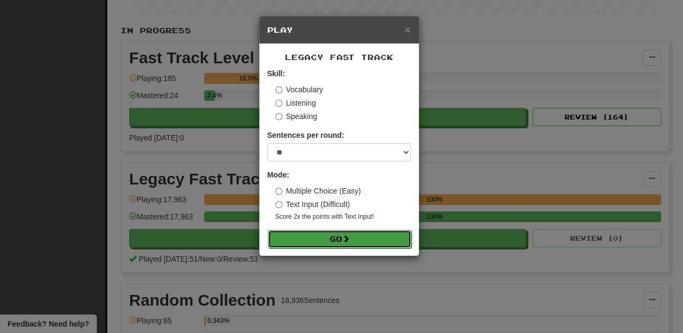
click at [368, 241] on button "Go" at bounding box center [340, 239] width 144 height 18
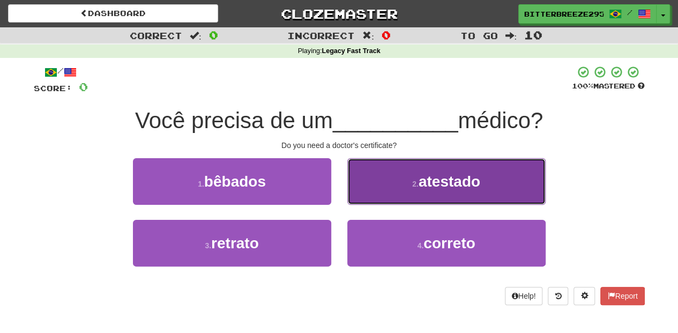
click at [399, 182] on button "2 . atestado" at bounding box center [446, 181] width 198 height 47
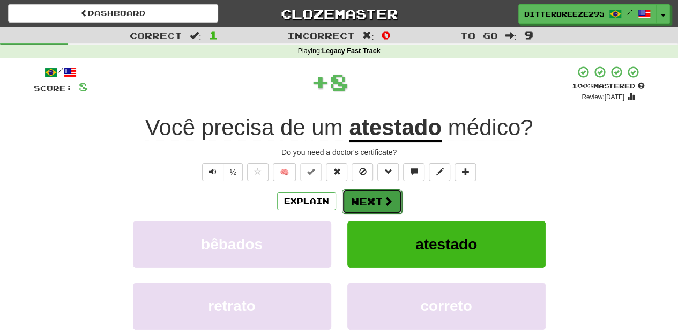
click at [374, 198] on button "Next" at bounding box center [372, 201] width 60 height 25
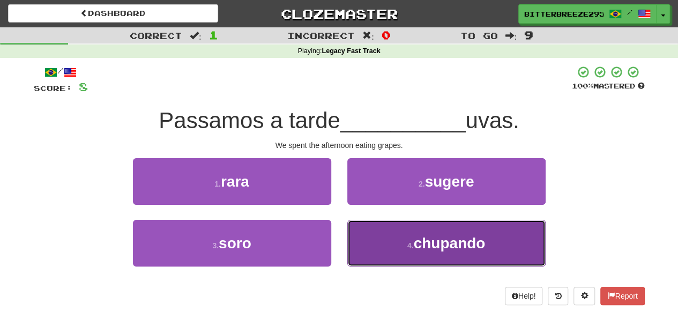
click at [373, 228] on button "4 . chupando" at bounding box center [446, 243] width 198 height 47
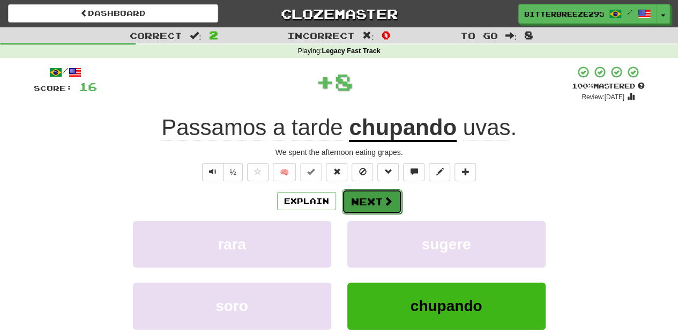
click at [368, 203] on button "Next" at bounding box center [372, 201] width 60 height 25
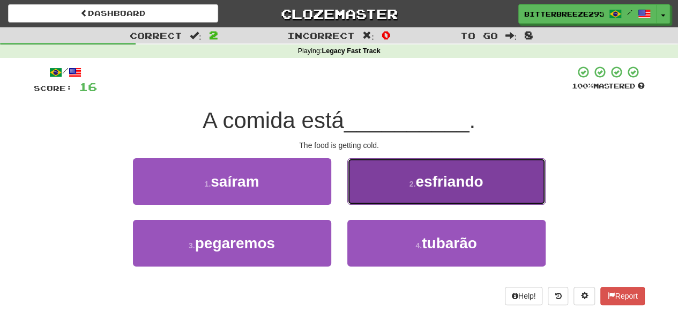
click at [384, 188] on button "2 . esfriando" at bounding box center [446, 181] width 198 height 47
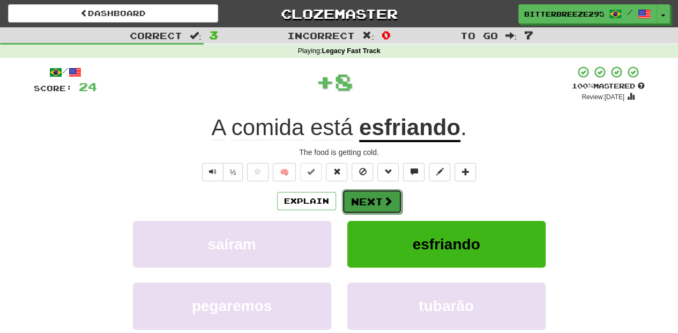
click at [371, 197] on button "Next" at bounding box center [372, 201] width 60 height 25
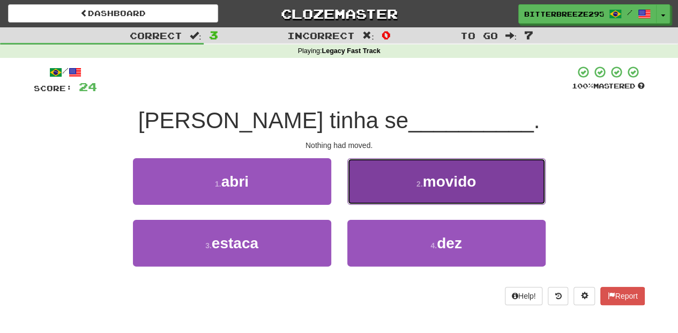
click at [370, 198] on button "2 . movido" at bounding box center [446, 181] width 198 height 47
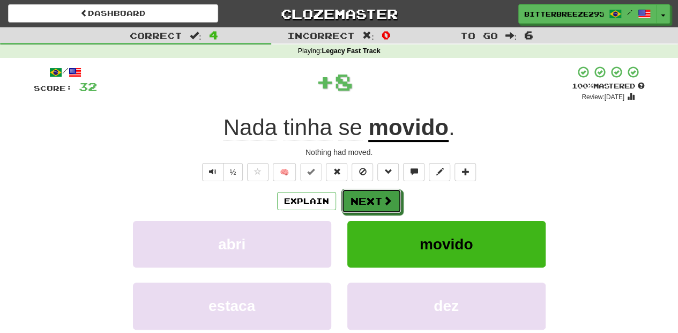
click at [370, 198] on button "Next" at bounding box center [371, 201] width 60 height 25
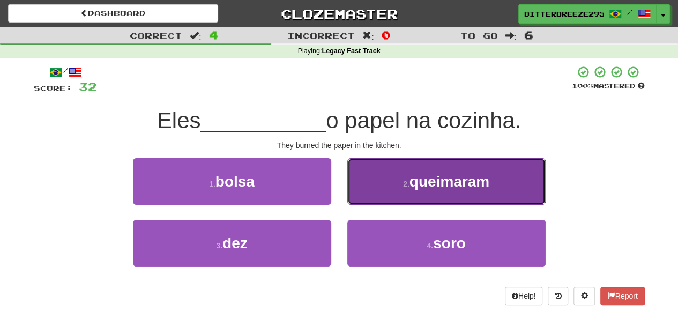
click at [377, 190] on button "2 . queimaram" at bounding box center [446, 181] width 198 height 47
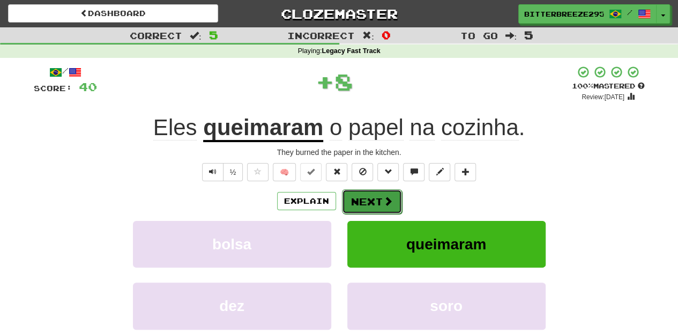
click at [374, 196] on button "Next" at bounding box center [372, 201] width 60 height 25
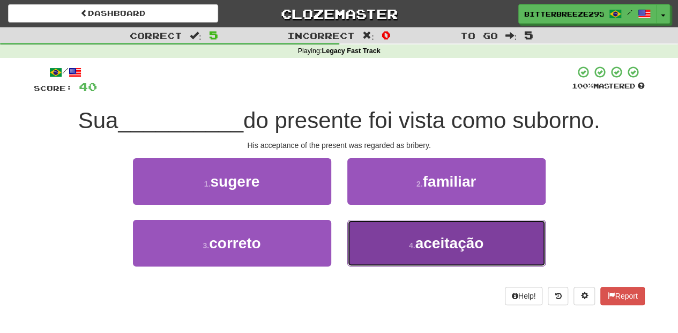
click at [376, 235] on button "4 . aceitação" at bounding box center [446, 243] width 198 height 47
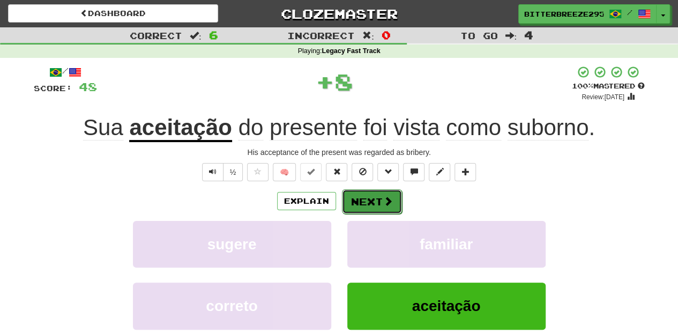
click at [370, 206] on button "Next" at bounding box center [372, 201] width 60 height 25
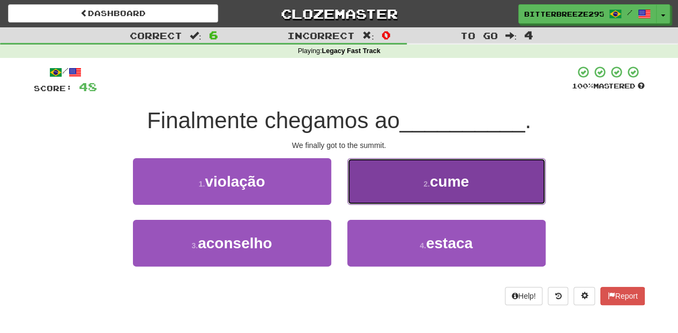
click at [385, 192] on button "2 . cume" at bounding box center [446, 181] width 198 height 47
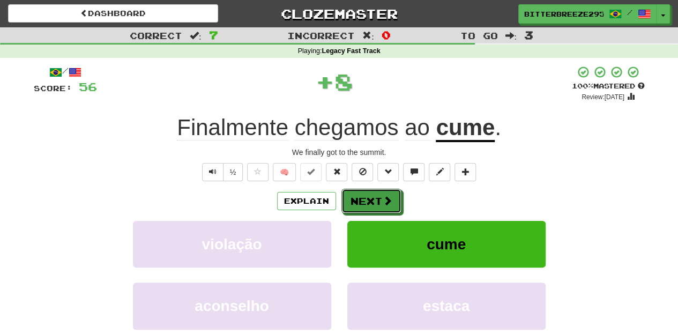
click at [384, 192] on button "Next" at bounding box center [371, 201] width 60 height 25
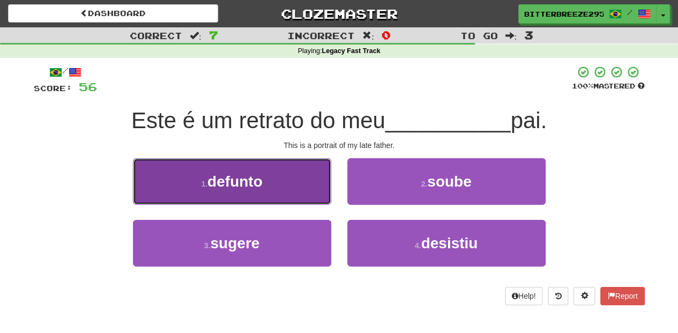
click at [286, 196] on button "1 . defunto" at bounding box center [232, 181] width 198 height 47
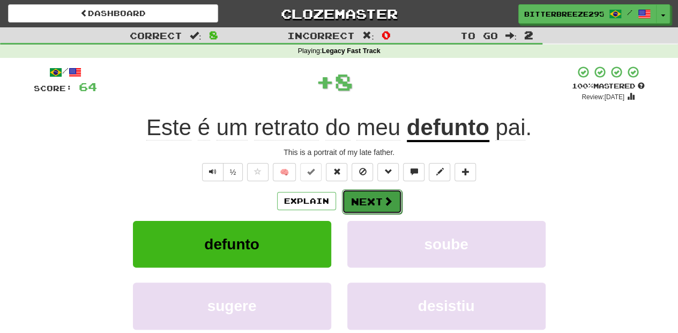
click at [356, 200] on button "Next" at bounding box center [372, 201] width 60 height 25
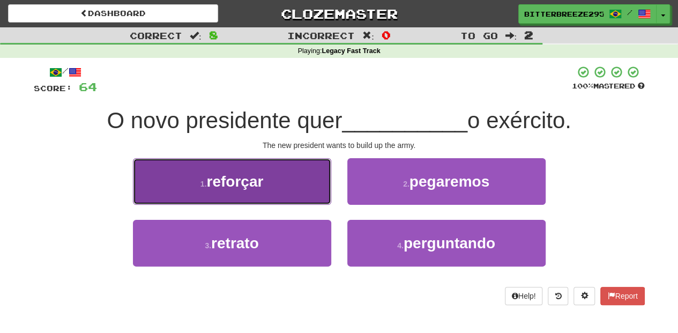
click at [272, 189] on button "1 . reforçar" at bounding box center [232, 181] width 198 height 47
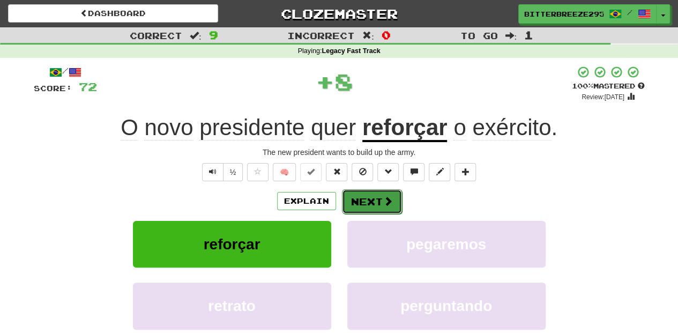
click at [368, 196] on button "Next" at bounding box center [372, 201] width 60 height 25
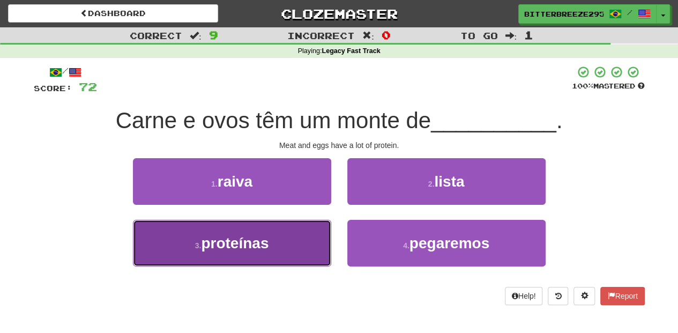
click at [301, 240] on button "3 . proteínas" at bounding box center [232, 243] width 198 height 47
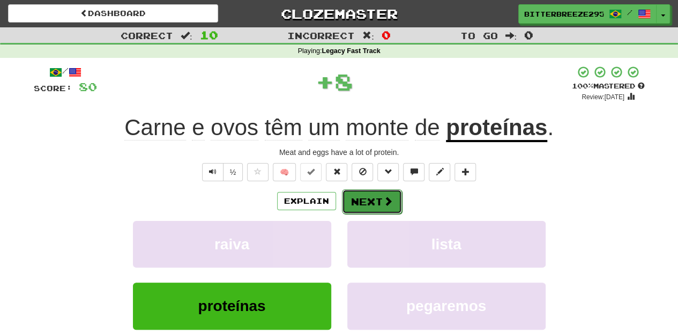
click at [361, 203] on button "Next" at bounding box center [372, 201] width 60 height 25
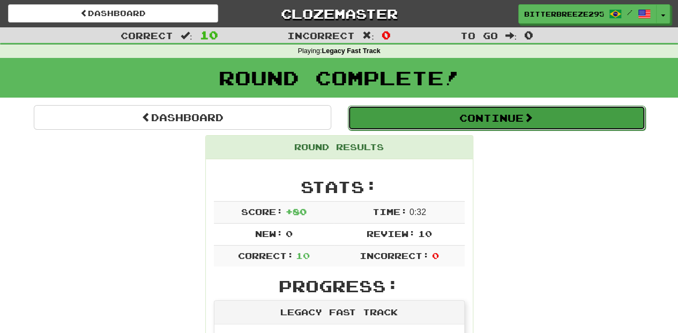
click at [411, 118] on button "Continue" at bounding box center [496, 118] width 297 height 25
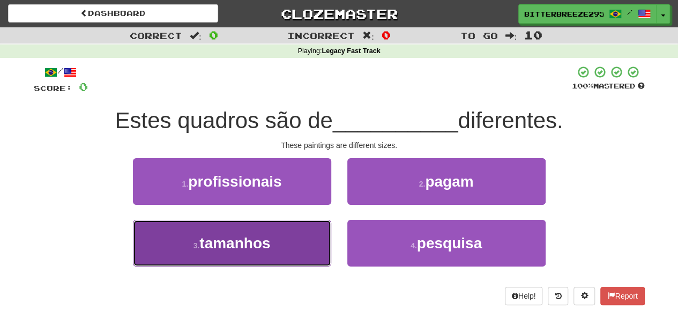
click at [301, 238] on button "3 . tamanhos" at bounding box center [232, 243] width 198 height 47
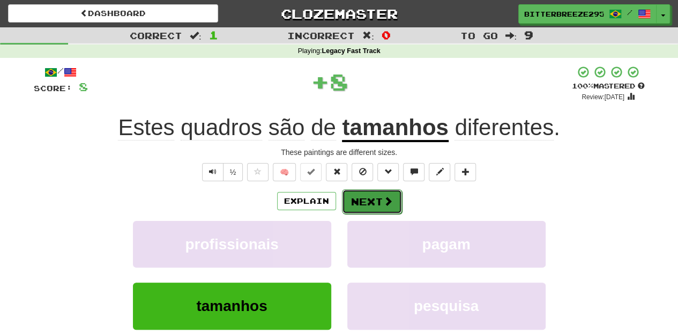
click at [354, 190] on button "Next" at bounding box center [372, 201] width 60 height 25
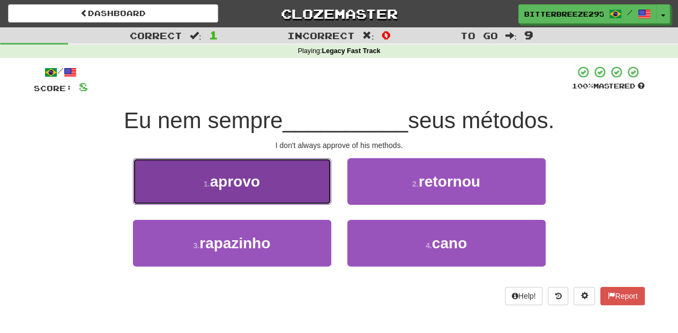
click at [278, 195] on button "1 . aprovo" at bounding box center [232, 181] width 198 height 47
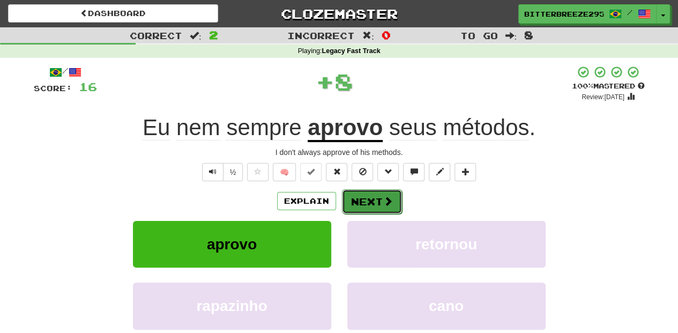
click at [357, 202] on button "Next" at bounding box center [372, 201] width 60 height 25
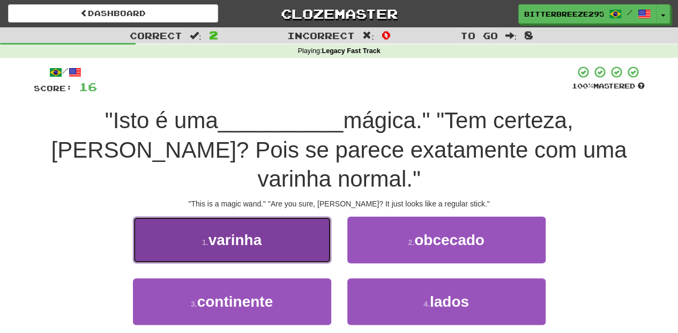
click at [272, 222] on button "1 . varinha" at bounding box center [232, 240] width 198 height 47
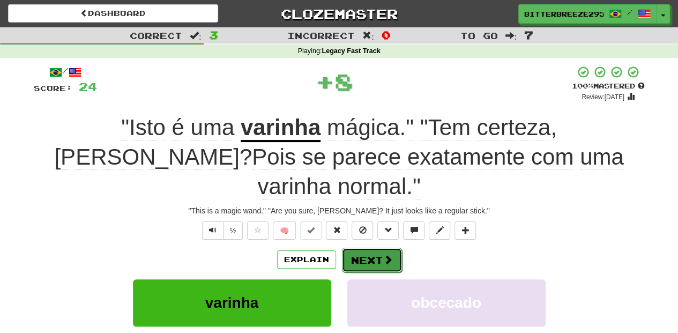
click at [357, 248] on button "Next" at bounding box center [372, 260] width 60 height 25
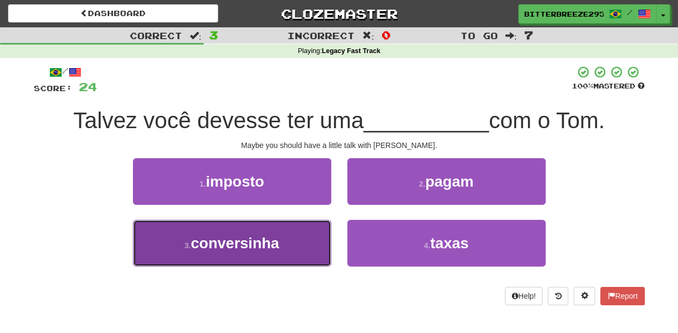
click at [295, 254] on button "3 . conversinha" at bounding box center [232, 243] width 198 height 47
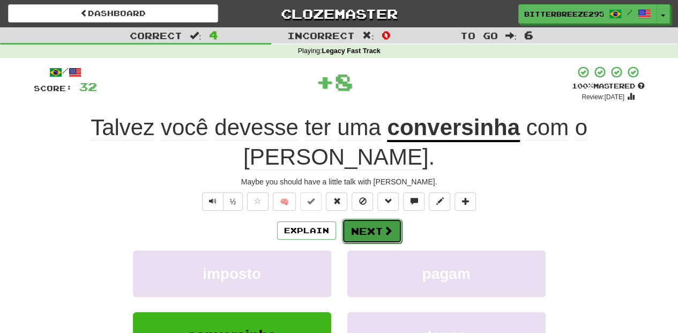
click at [355, 219] on button "Next" at bounding box center [372, 231] width 60 height 25
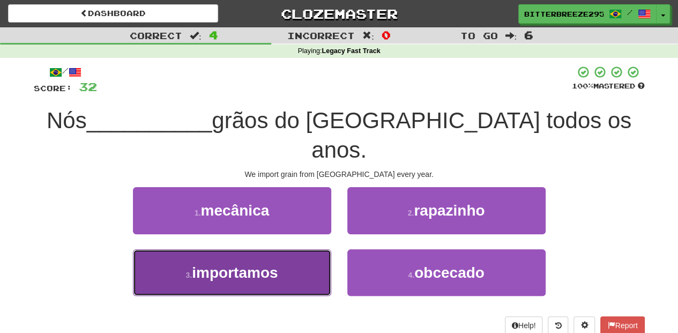
click at [299, 249] on button "3 . importamos" at bounding box center [232, 272] width 198 height 47
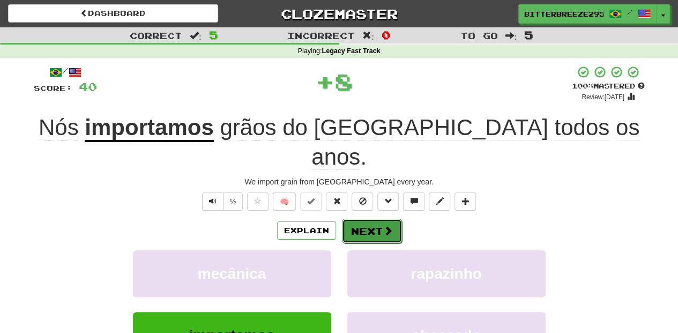
click at [373, 219] on button "Next" at bounding box center [372, 231] width 60 height 25
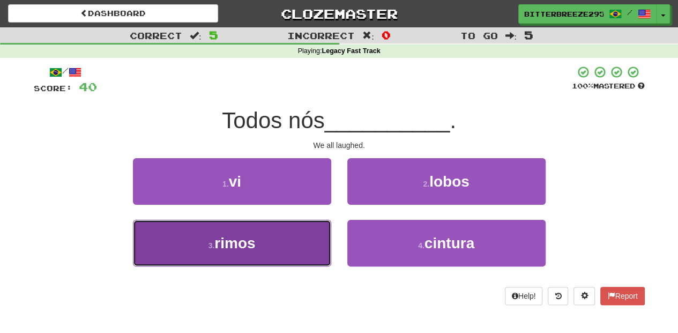
click at [294, 237] on button "3 . rimos" at bounding box center [232, 243] width 198 height 47
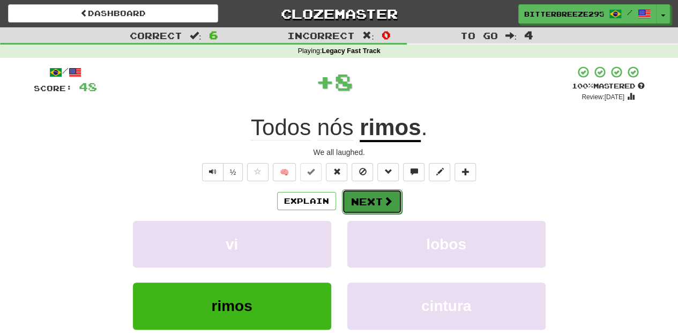
click at [357, 204] on button "Next" at bounding box center [372, 201] width 60 height 25
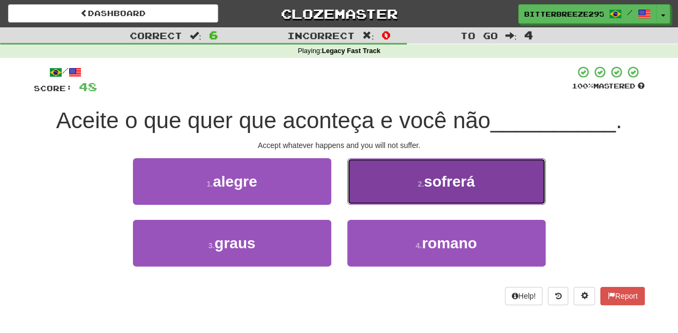
click at [367, 189] on button "2 . sofrerá" at bounding box center [446, 181] width 198 height 47
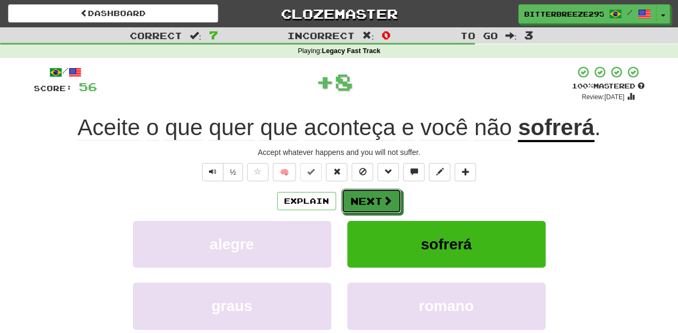
click at [367, 189] on button "Next" at bounding box center [371, 201] width 60 height 25
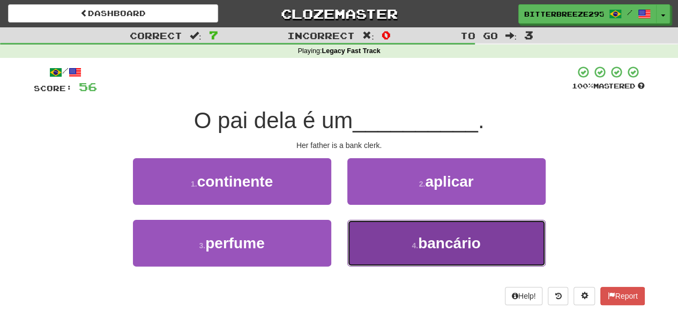
click at [386, 240] on button "4 . bancário" at bounding box center [446, 243] width 198 height 47
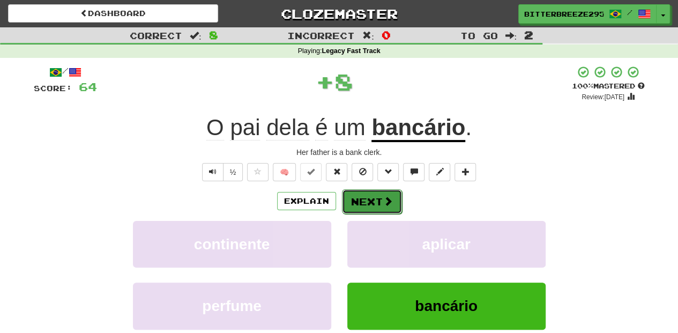
click at [369, 196] on button "Next" at bounding box center [372, 201] width 60 height 25
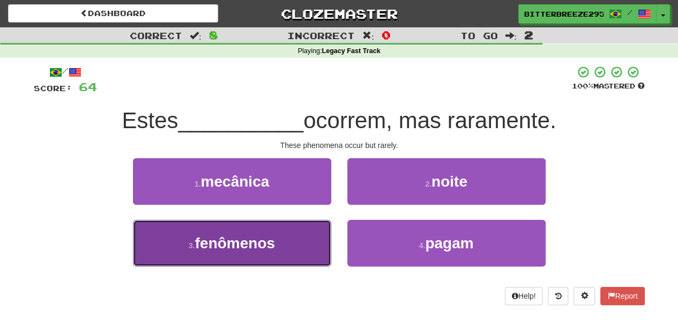
click at [292, 243] on button "3 . fenômenos" at bounding box center [232, 243] width 198 height 47
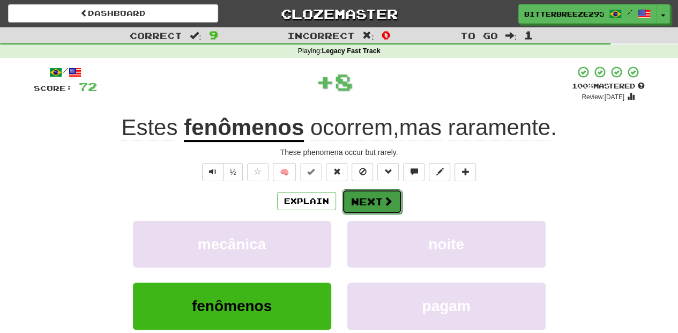
click at [359, 195] on button "Next" at bounding box center [372, 201] width 60 height 25
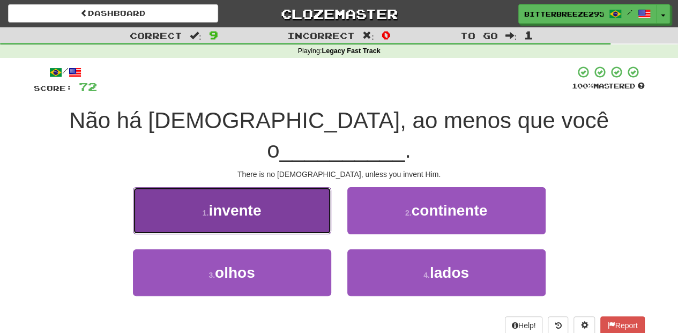
click at [288, 194] on button "1 . invente" at bounding box center [232, 210] width 198 height 47
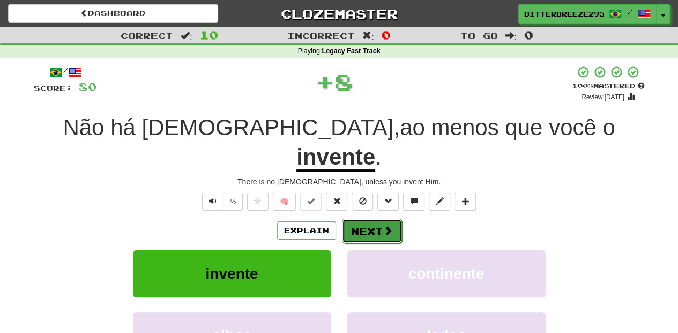
click at [367, 219] on button "Next" at bounding box center [372, 231] width 60 height 25
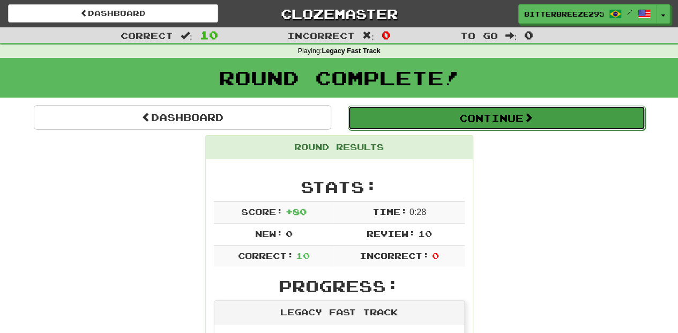
click at [416, 116] on button "Continue" at bounding box center [496, 118] width 297 height 25
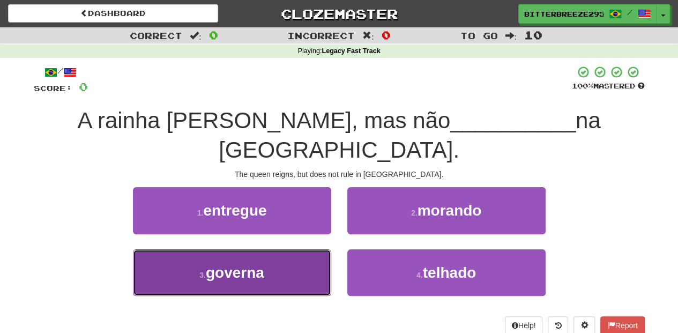
click at [297, 249] on button "3 . governa" at bounding box center [232, 272] width 198 height 47
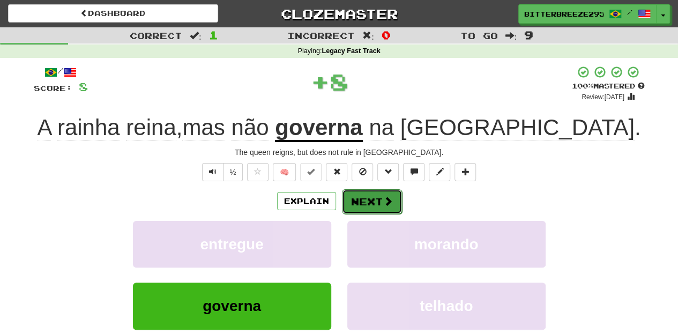
click at [361, 198] on button "Next" at bounding box center [372, 201] width 60 height 25
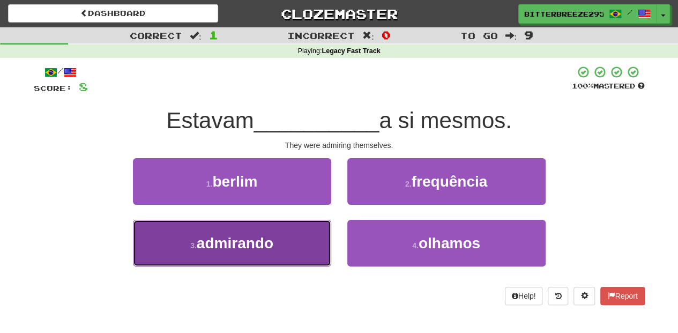
click at [317, 244] on button "3 . admirando" at bounding box center [232, 243] width 198 height 47
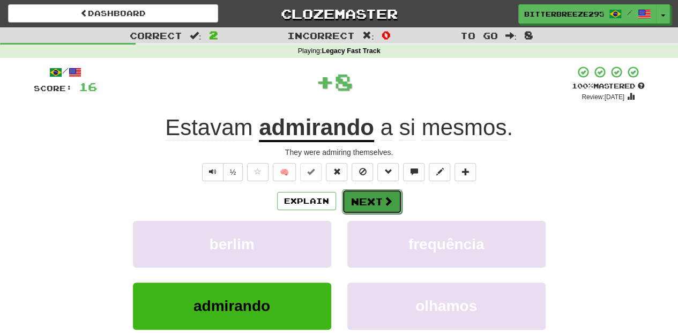
click at [372, 193] on button "Next" at bounding box center [372, 201] width 60 height 25
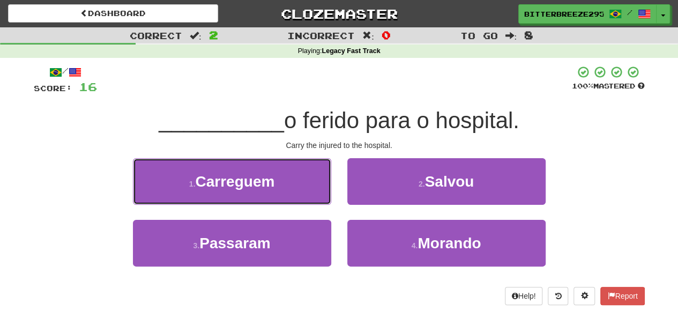
drag, startPoint x: 251, startPoint y: 175, endPoint x: 256, endPoint y: 183, distance: 9.8
click at [254, 182] on span "Carreguem" at bounding box center [234, 181] width 79 height 17
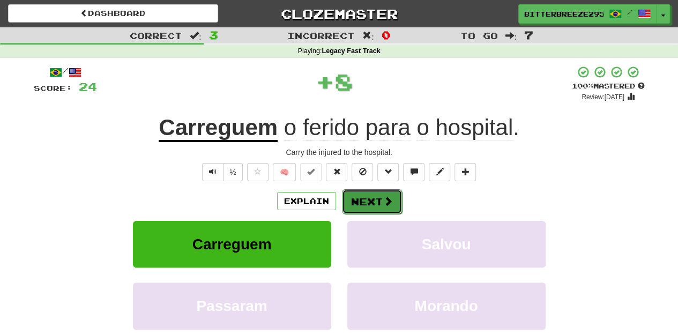
click at [376, 197] on button "Next" at bounding box center [372, 201] width 60 height 25
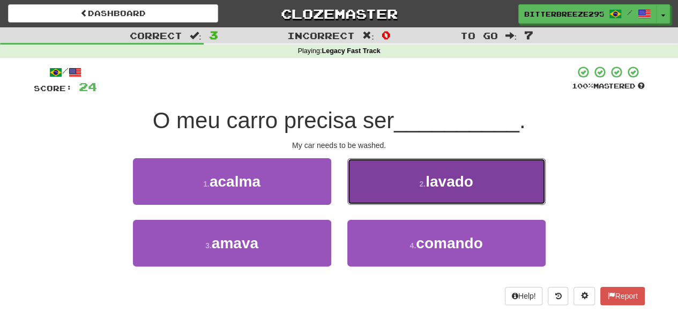
click at [379, 194] on button "2 . lavado" at bounding box center [446, 181] width 198 height 47
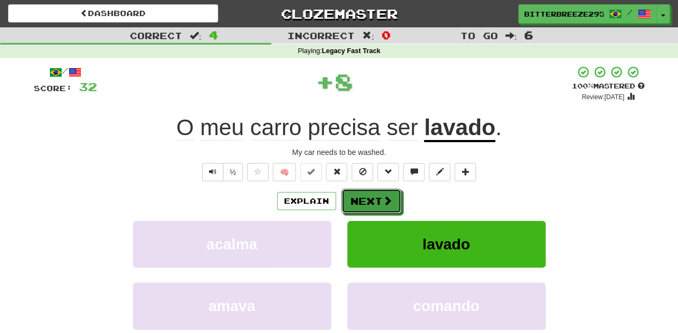
click at [379, 194] on button "Next" at bounding box center [371, 201] width 60 height 25
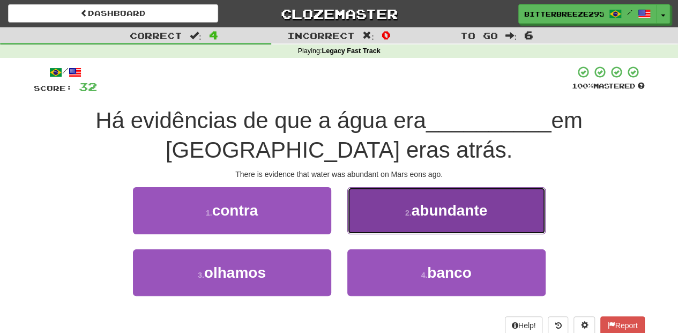
click at [351, 230] on button "2 . abundante" at bounding box center [446, 210] width 198 height 47
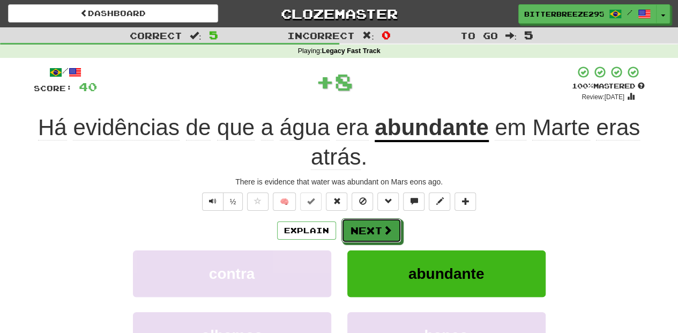
click at [351, 230] on button "Next" at bounding box center [371, 230] width 60 height 25
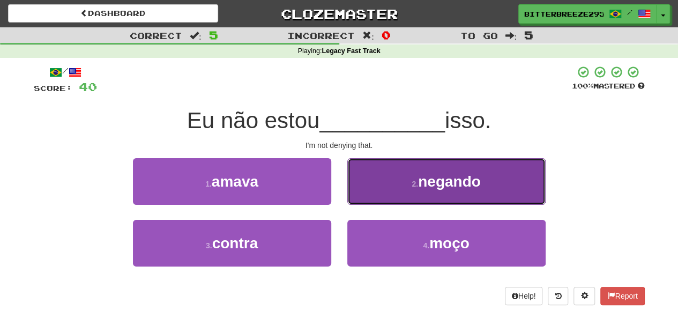
click at [374, 192] on button "2 . negando" at bounding box center [446, 181] width 198 height 47
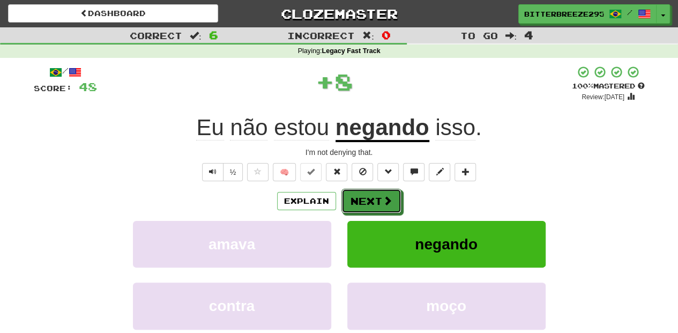
click at [374, 193] on button "Next" at bounding box center [371, 201] width 60 height 25
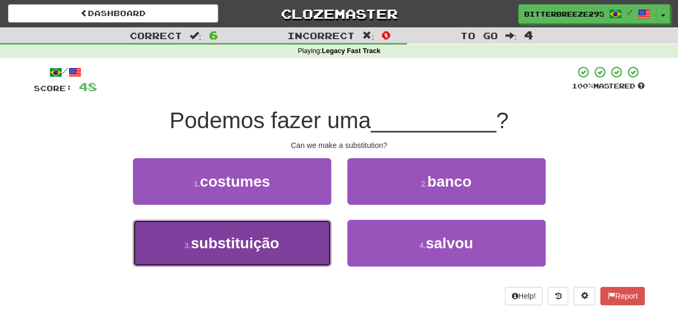
click at [285, 235] on button "3 . substituição" at bounding box center [232, 243] width 198 height 47
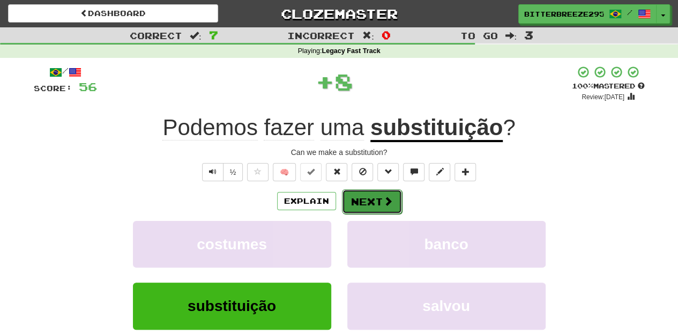
click at [358, 203] on button "Next" at bounding box center [372, 201] width 60 height 25
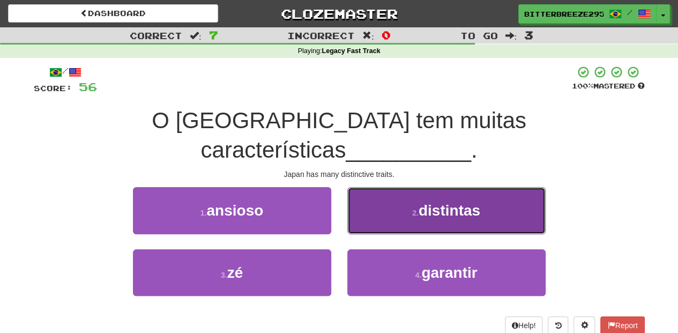
click at [383, 187] on button "2 . distintas" at bounding box center [446, 210] width 198 height 47
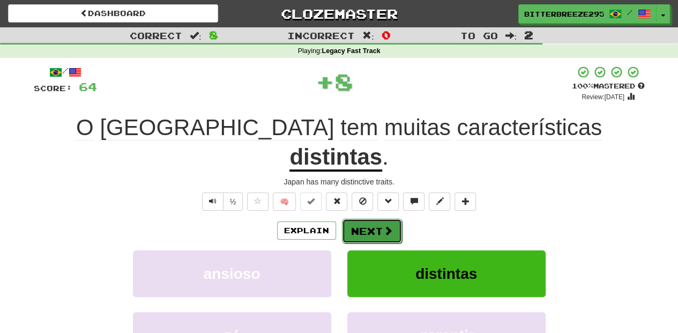
click at [364, 219] on button "Next" at bounding box center [372, 231] width 60 height 25
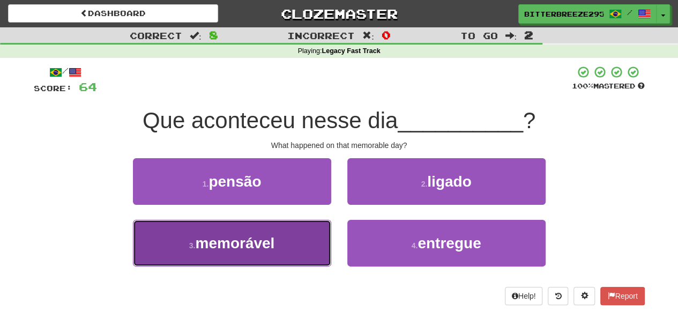
click at [303, 241] on button "3 . memorável" at bounding box center [232, 243] width 198 height 47
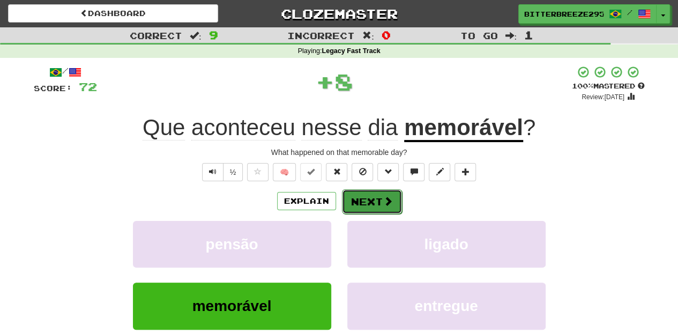
click at [364, 199] on button "Next" at bounding box center [372, 201] width 60 height 25
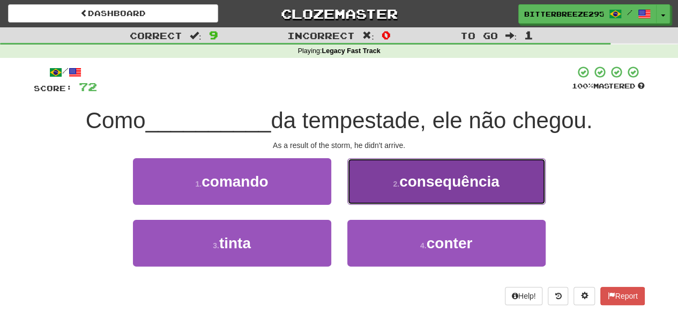
click at [358, 198] on button "2 . consequência" at bounding box center [446, 181] width 198 height 47
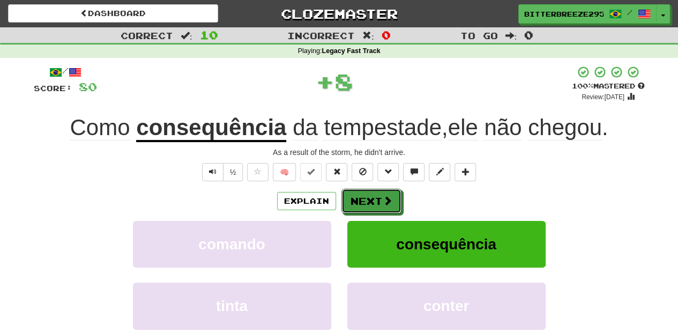
click at [358, 198] on button "Next" at bounding box center [371, 201] width 60 height 25
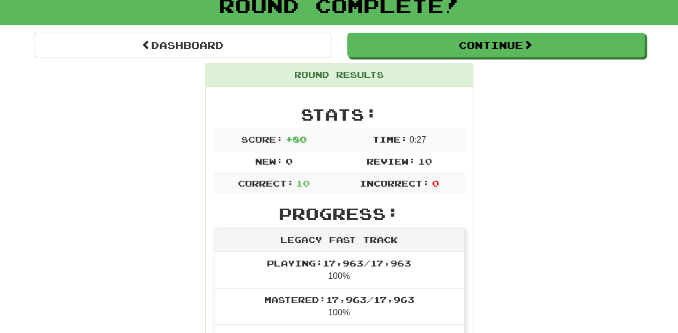
scroll to position [35, 0]
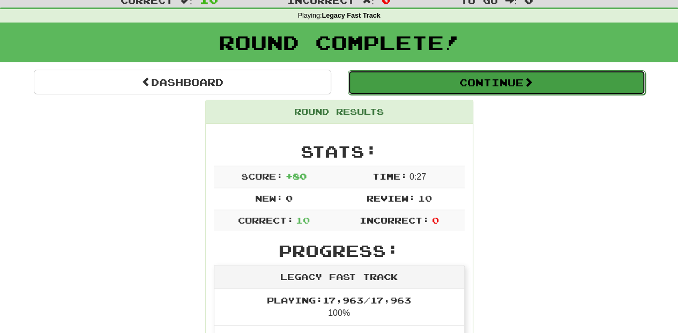
click at [402, 79] on button "Continue" at bounding box center [496, 82] width 297 height 25
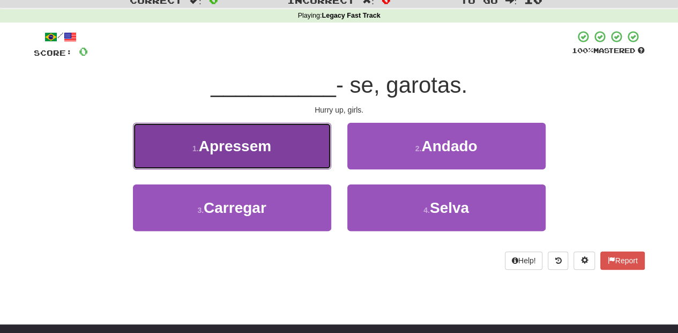
click at [292, 168] on button "1 . Apressem" at bounding box center [232, 146] width 198 height 47
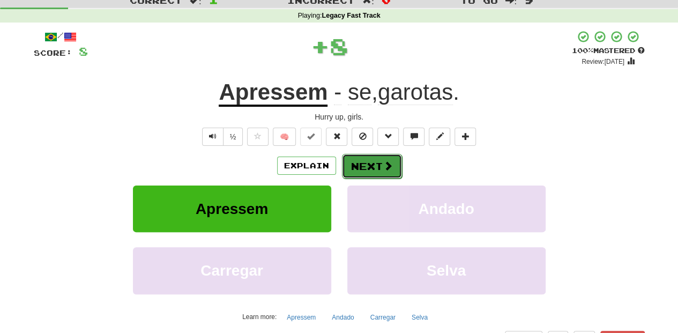
click at [377, 166] on button "Next" at bounding box center [372, 166] width 60 height 25
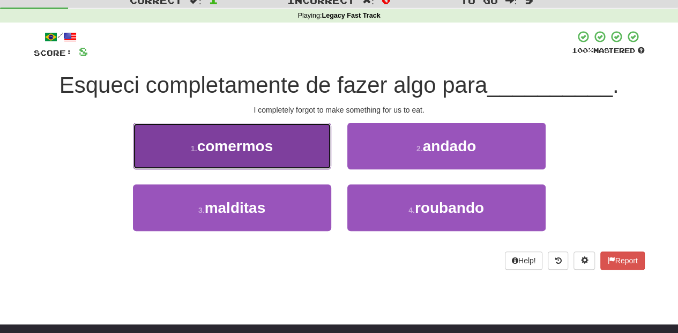
click at [283, 157] on button "1 . comermos" at bounding box center [232, 146] width 198 height 47
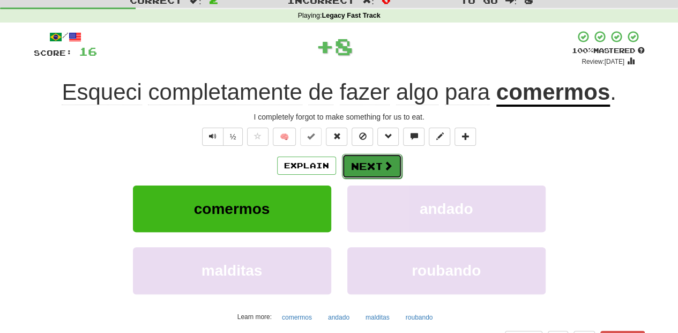
click at [366, 168] on button "Next" at bounding box center [372, 166] width 60 height 25
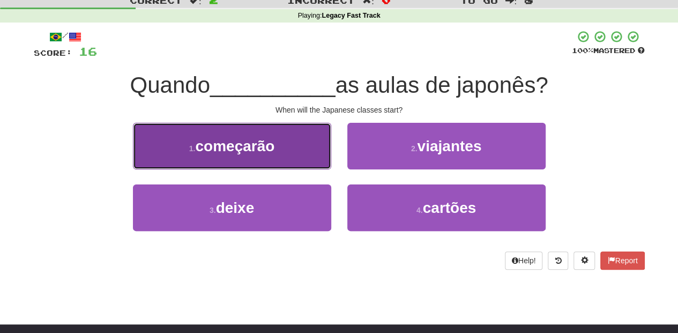
click at [270, 154] on button "1 . começarão" at bounding box center [232, 146] width 198 height 47
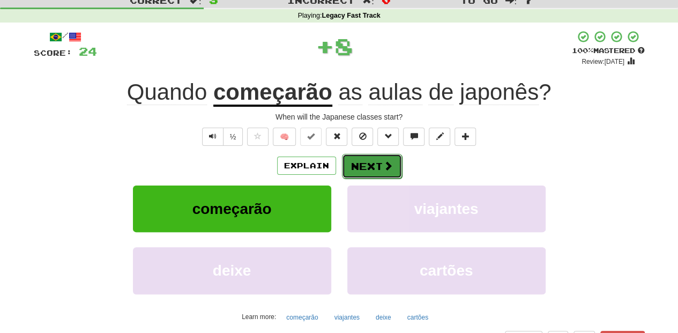
click at [377, 161] on button "Next" at bounding box center [372, 166] width 60 height 25
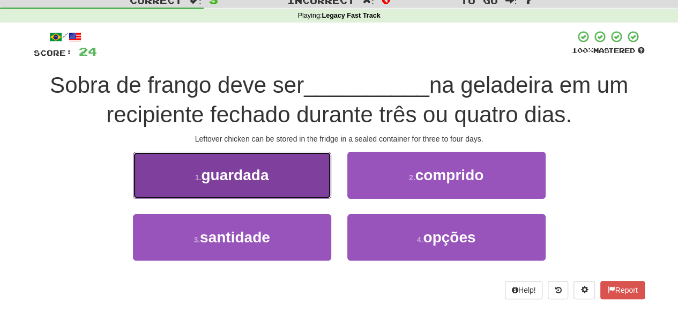
click at [300, 188] on button "1 . guardada" at bounding box center [232, 175] width 198 height 47
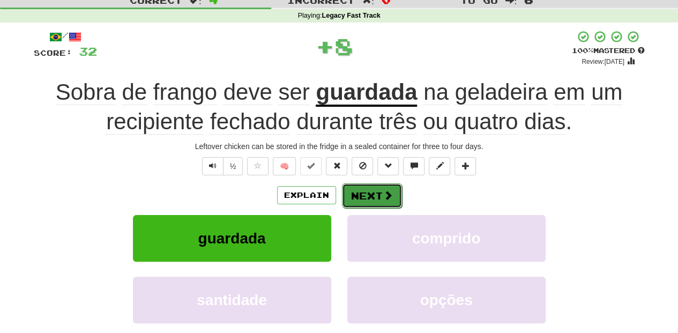
click at [356, 193] on button "Next" at bounding box center [372, 195] width 60 height 25
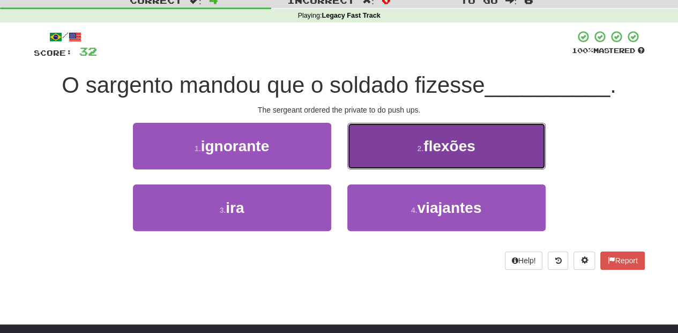
click at [385, 162] on button "2 . flexões" at bounding box center [446, 146] width 198 height 47
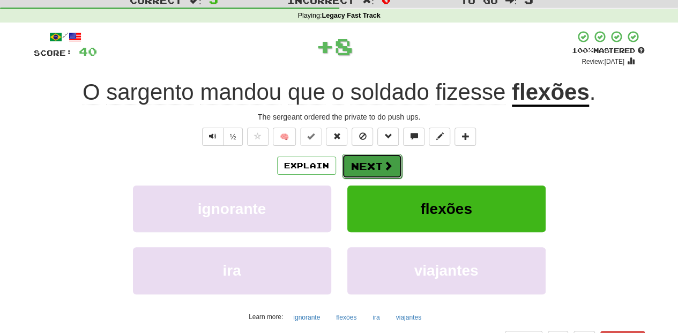
click at [383, 162] on span at bounding box center [388, 166] width 10 height 10
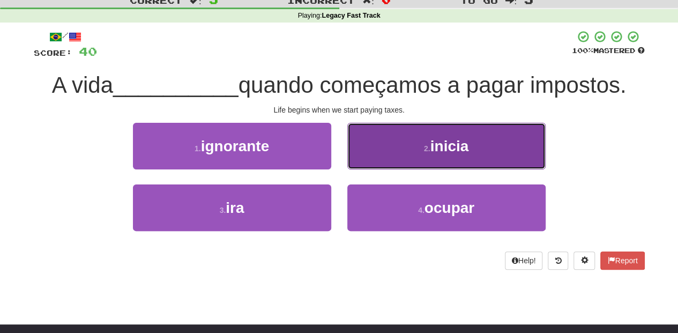
click at [365, 154] on button "2 . inicia" at bounding box center [446, 146] width 198 height 47
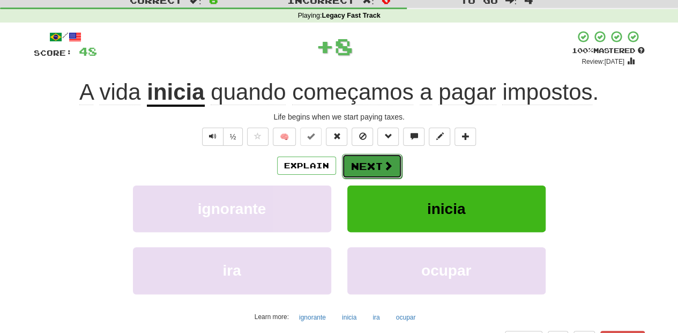
click at [364, 161] on button "Next" at bounding box center [372, 166] width 60 height 25
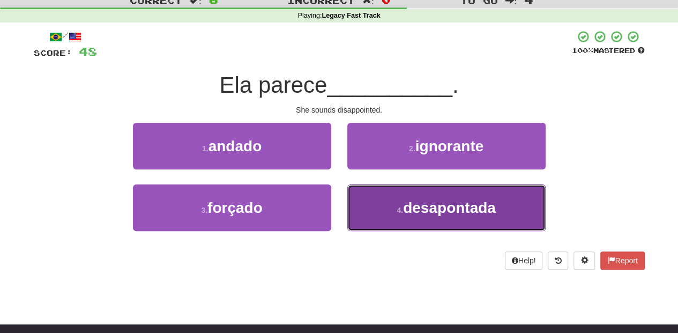
click at [367, 195] on button "4 . desapontada" at bounding box center [446, 207] width 198 height 47
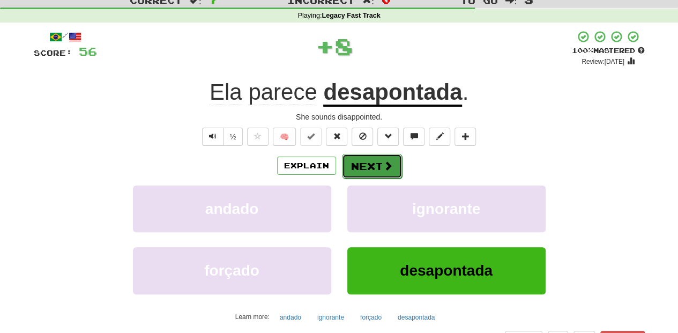
click at [357, 164] on button "Next" at bounding box center [372, 166] width 60 height 25
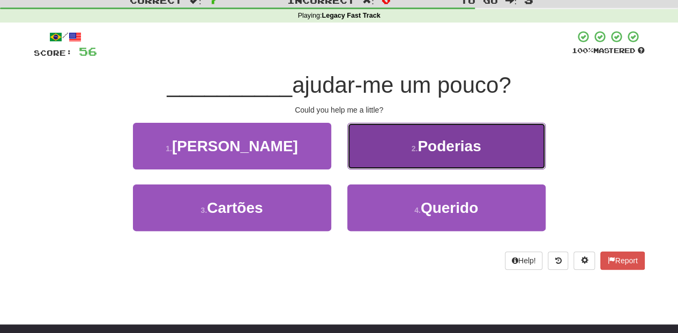
click at [370, 151] on button "2 . Poderias" at bounding box center [446, 146] width 198 height 47
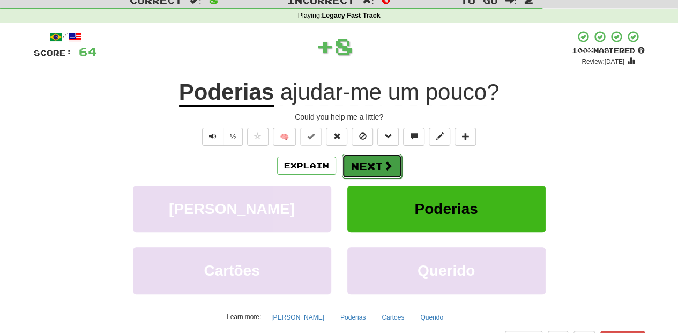
click at [372, 164] on button "Next" at bounding box center [372, 166] width 60 height 25
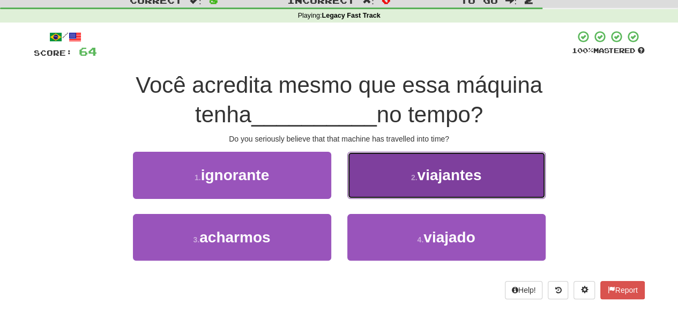
click at [374, 182] on button "2 . viajantes" at bounding box center [446, 175] width 198 height 47
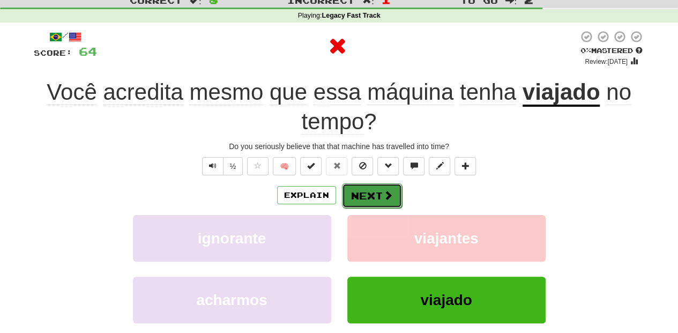
click at [368, 190] on button "Next" at bounding box center [372, 195] width 60 height 25
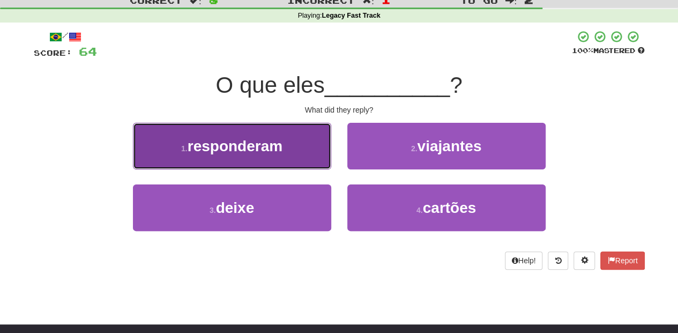
click at [288, 161] on button "1 . responderam" at bounding box center [232, 146] width 198 height 47
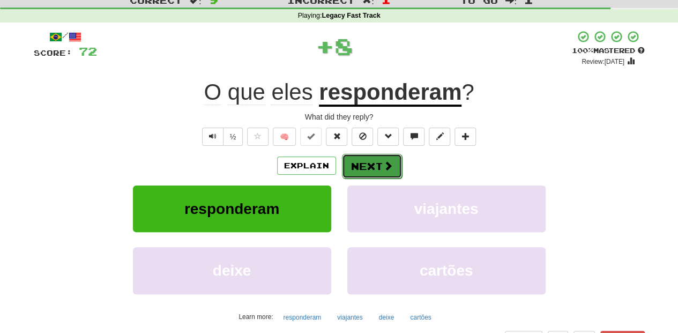
click at [361, 166] on button "Next" at bounding box center [372, 166] width 60 height 25
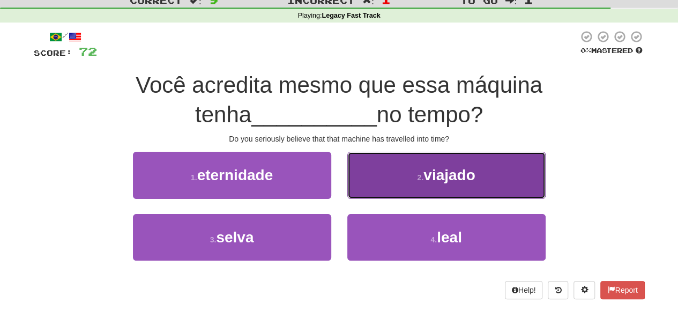
click at [367, 183] on button "2 . viajado" at bounding box center [446, 175] width 198 height 47
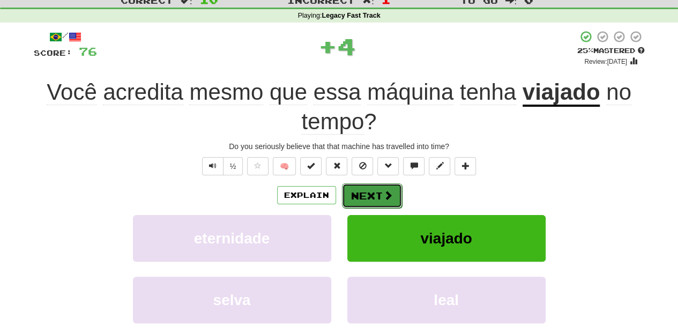
click at [367, 185] on button "Next" at bounding box center [372, 195] width 60 height 25
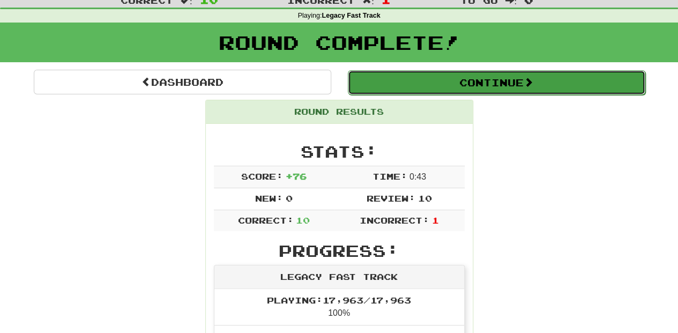
click at [412, 87] on button "Continue" at bounding box center [496, 82] width 297 height 25
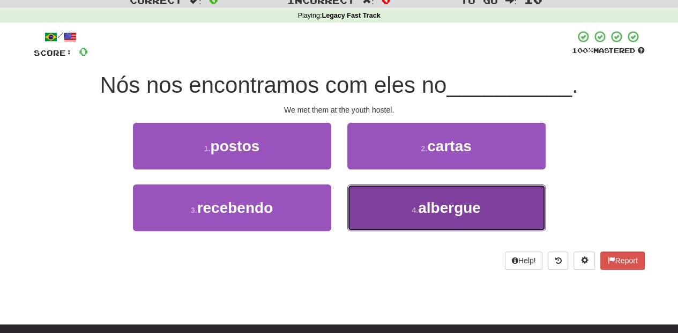
click at [375, 199] on button "4 . albergue" at bounding box center [446, 207] width 198 height 47
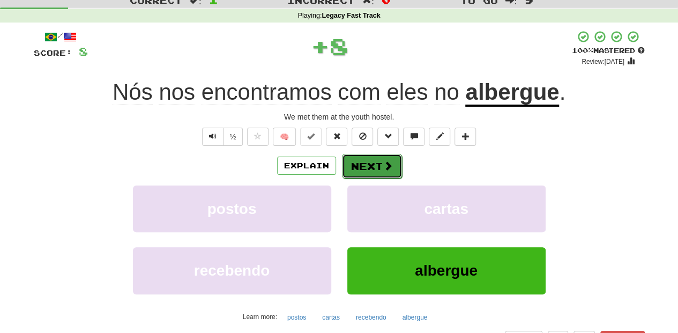
click at [361, 163] on button "Next" at bounding box center [372, 166] width 60 height 25
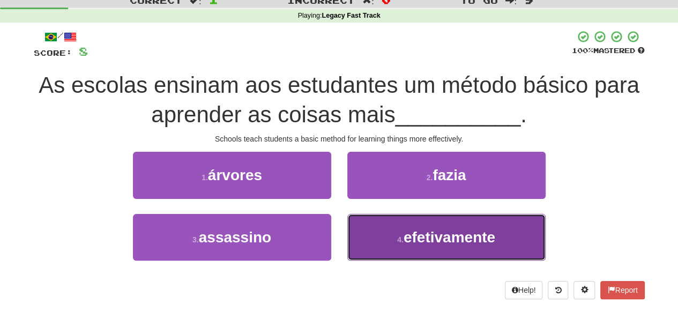
click at [389, 233] on button "4 . efetivamente" at bounding box center [446, 237] width 198 height 47
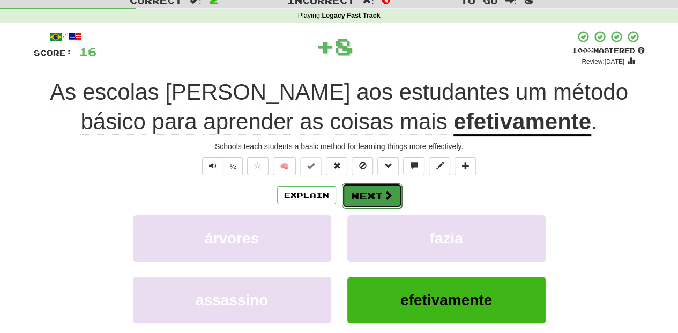
click at [368, 192] on button "Next" at bounding box center [372, 195] width 60 height 25
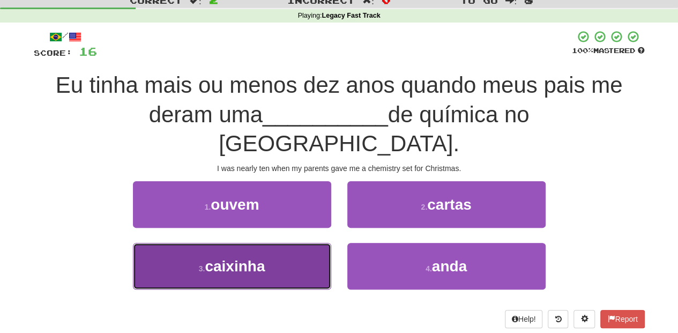
click at [304, 243] on button "3 . caixinha" at bounding box center [232, 266] width 198 height 47
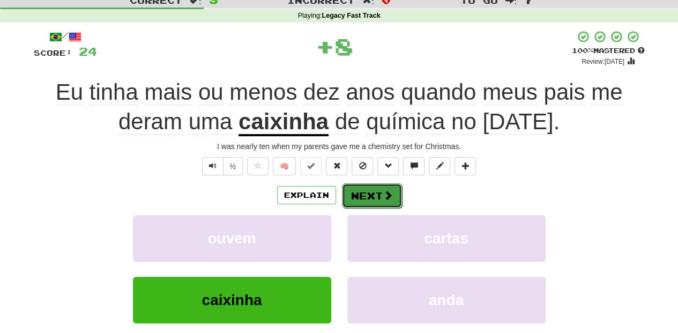
click at [360, 191] on button "Next" at bounding box center [372, 195] width 60 height 25
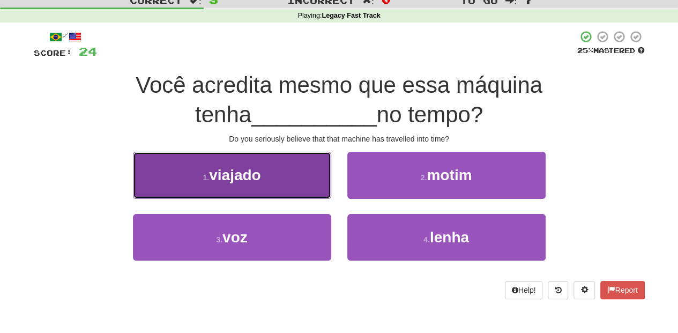
click at [296, 184] on button "1 . viajado" at bounding box center [232, 175] width 198 height 47
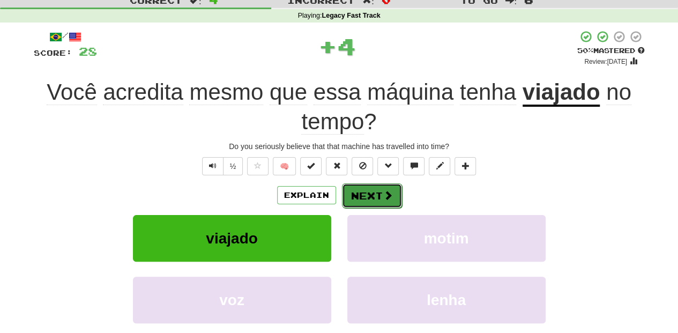
click at [351, 190] on button "Next" at bounding box center [372, 195] width 60 height 25
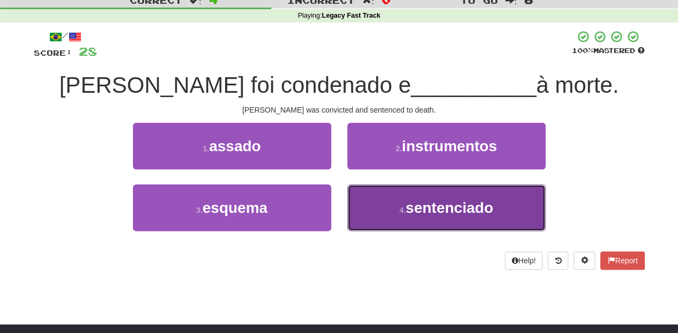
click at [375, 207] on button "4 . sentenciado" at bounding box center [446, 207] width 198 height 47
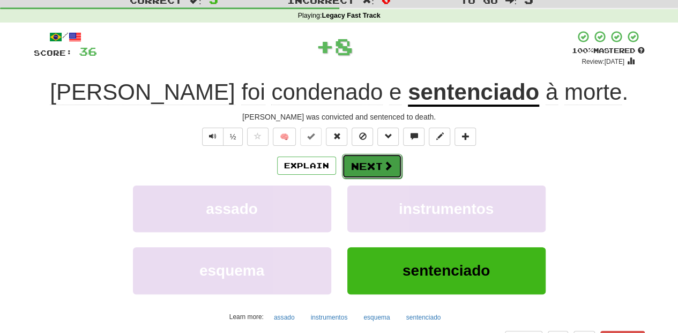
click at [356, 161] on button "Next" at bounding box center [372, 166] width 60 height 25
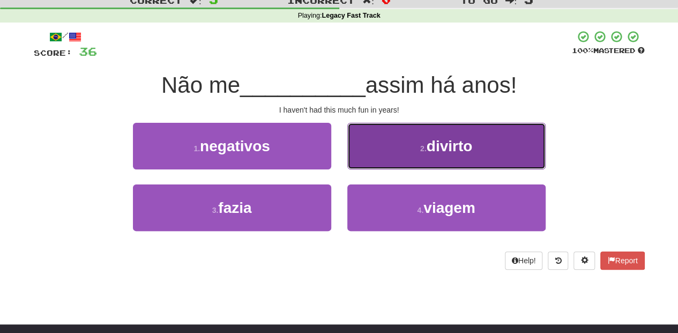
click at [367, 152] on button "2 . divirto" at bounding box center [446, 146] width 198 height 47
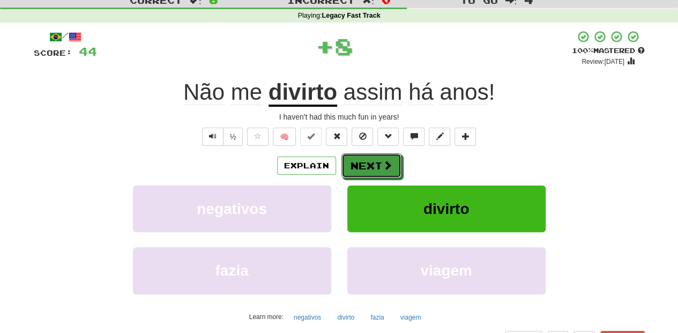
click at [364, 158] on button "Next" at bounding box center [371, 165] width 60 height 25
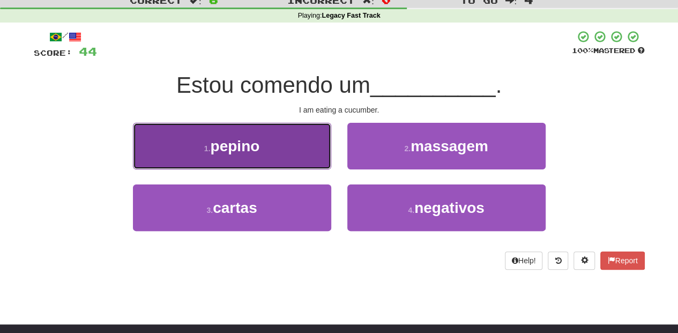
click at [300, 163] on button "1 . pepino" at bounding box center [232, 146] width 198 height 47
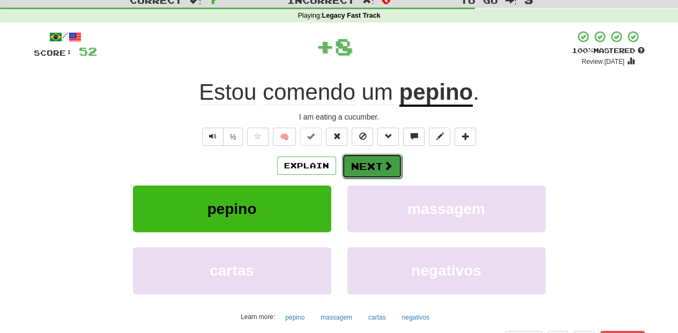
click at [366, 159] on button "Next" at bounding box center [372, 166] width 60 height 25
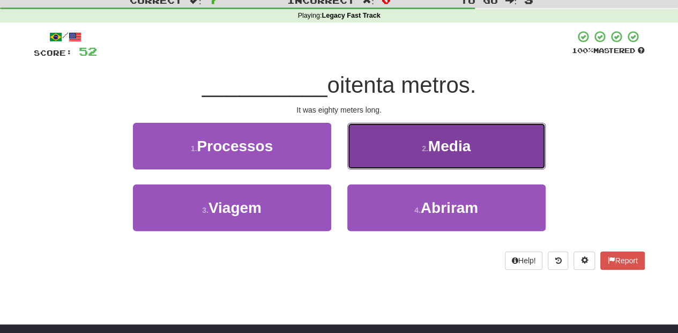
click at [376, 152] on button "2 . Media" at bounding box center [446, 146] width 198 height 47
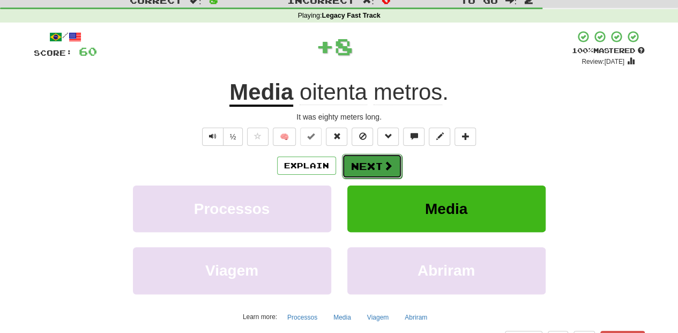
click at [374, 159] on button "Next" at bounding box center [372, 166] width 60 height 25
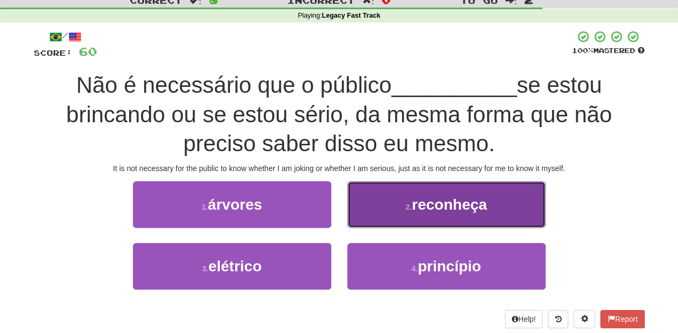
click at [366, 212] on button "2 . reconheça" at bounding box center [446, 204] width 198 height 47
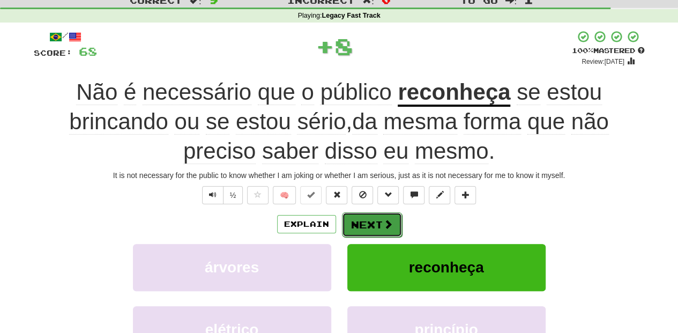
click at [366, 215] on button "Next" at bounding box center [372, 224] width 60 height 25
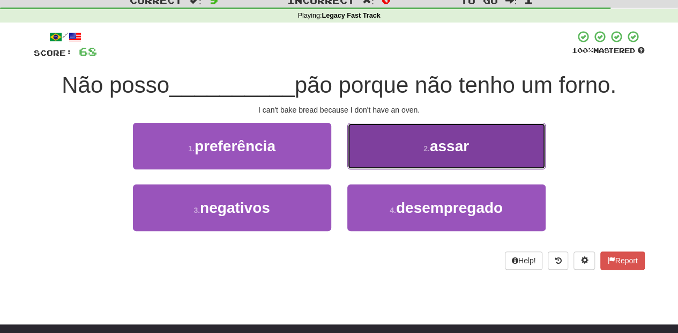
click at [378, 155] on button "2 . assar" at bounding box center [446, 146] width 198 height 47
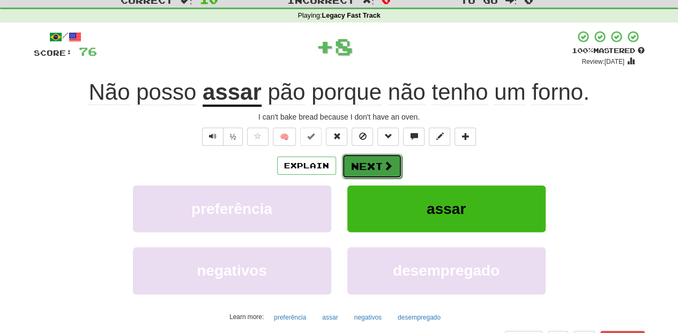
click at [376, 158] on button "Next" at bounding box center [372, 166] width 60 height 25
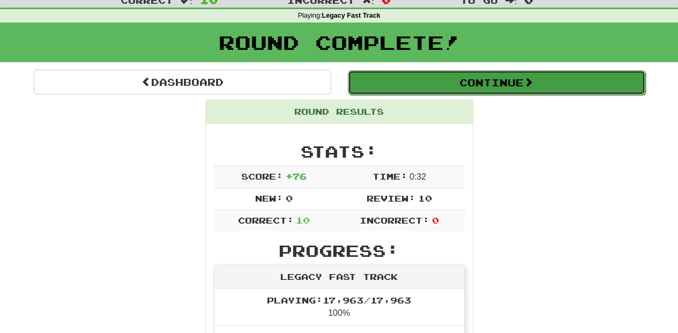
click at [423, 81] on button "Continue" at bounding box center [496, 82] width 297 height 25
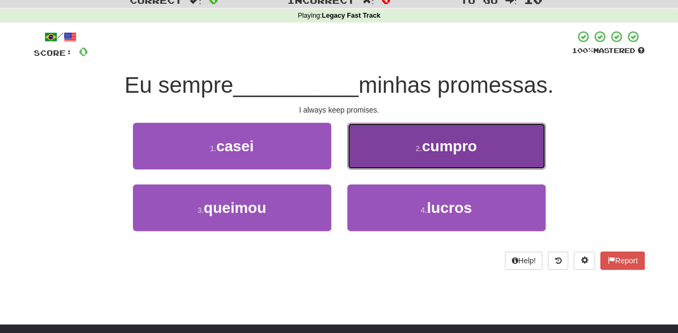
click at [375, 153] on button "2 . cumpro" at bounding box center [446, 146] width 198 height 47
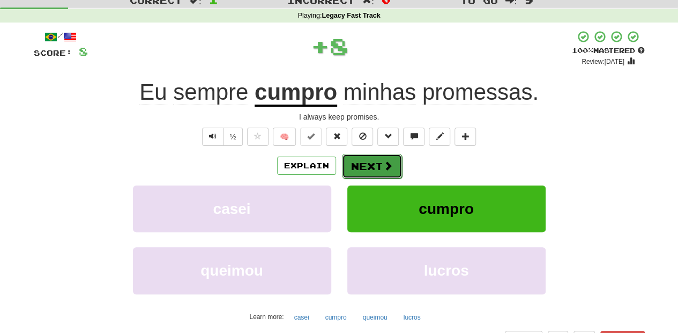
click at [373, 163] on button "Next" at bounding box center [372, 166] width 60 height 25
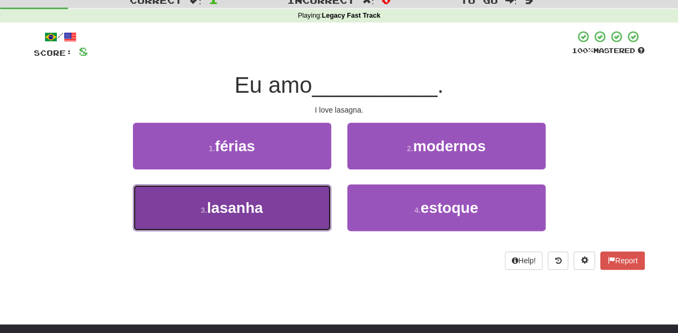
click at [322, 200] on button "3 . lasanha" at bounding box center [232, 207] width 198 height 47
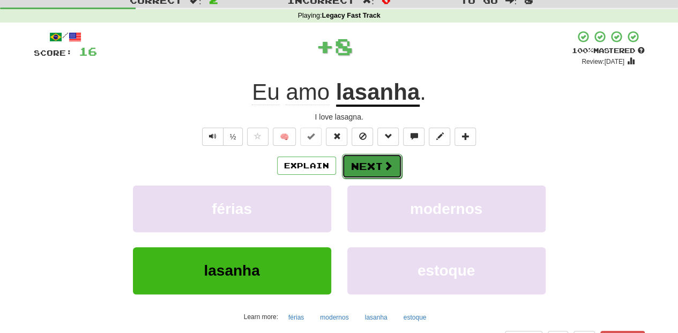
click at [361, 165] on button "Next" at bounding box center [372, 166] width 60 height 25
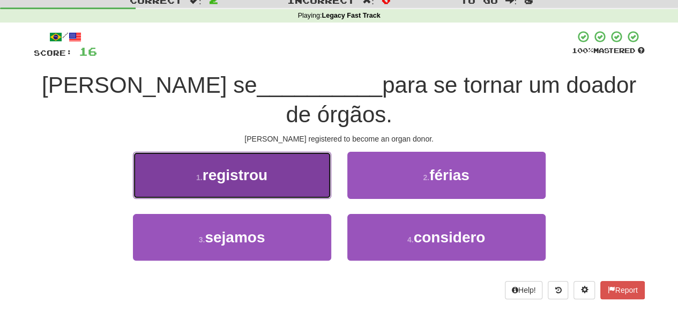
click at [283, 157] on button "1 . registrou" at bounding box center [232, 175] width 198 height 47
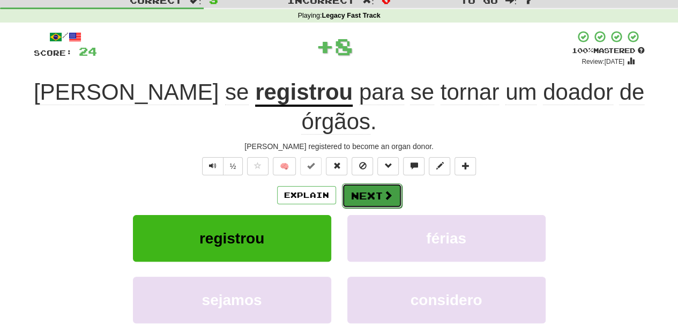
click at [348, 183] on button "Next" at bounding box center [372, 195] width 60 height 25
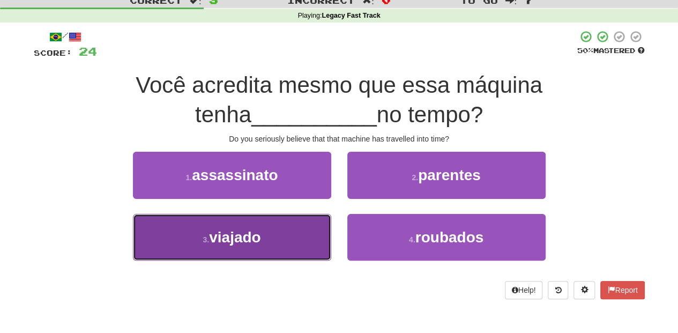
click at [302, 223] on button "3 . viajado" at bounding box center [232, 237] width 198 height 47
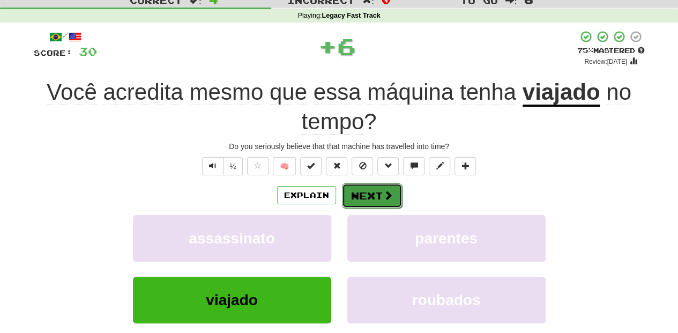
click at [352, 184] on button "Next" at bounding box center [372, 195] width 60 height 25
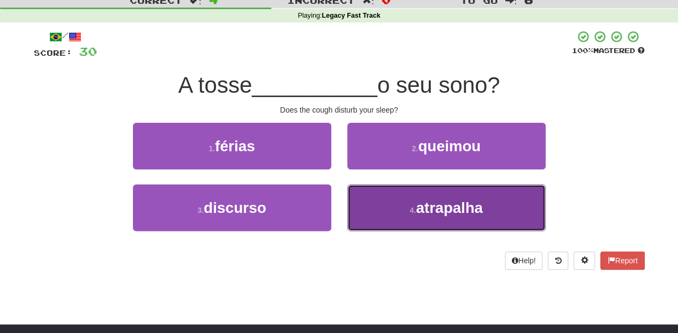
click at [380, 199] on button "4 . atrapalha" at bounding box center [446, 207] width 198 height 47
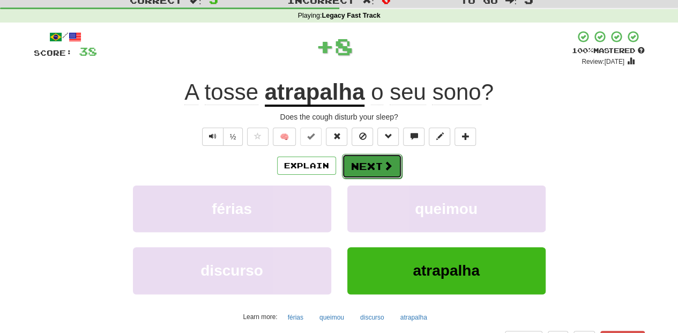
click at [363, 157] on button "Next" at bounding box center [372, 166] width 60 height 25
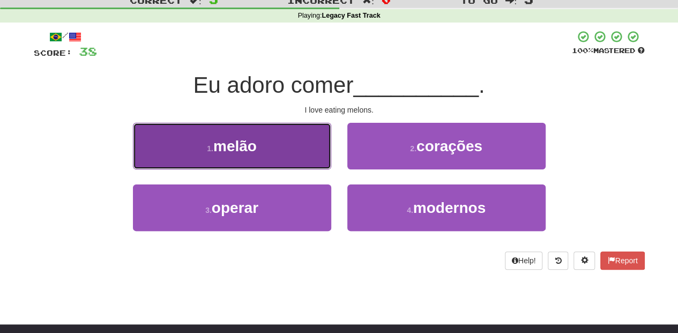
click at [283, 155] on button "1 . melão" at bounding box center [232, 146] width 198 height 47
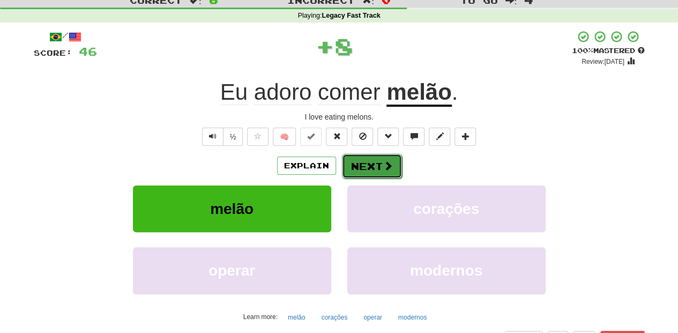
click at [372, 155] on button "Next" at bounding box center [372, 166] width 60 height 25
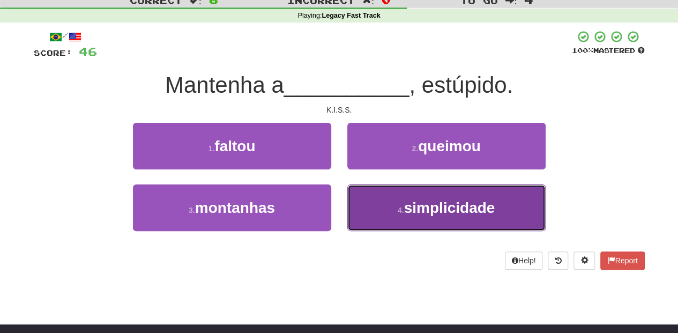
click at [394, 199] on button "4 . simplicidade" at bounding box center [446, 207] width 198 height 47
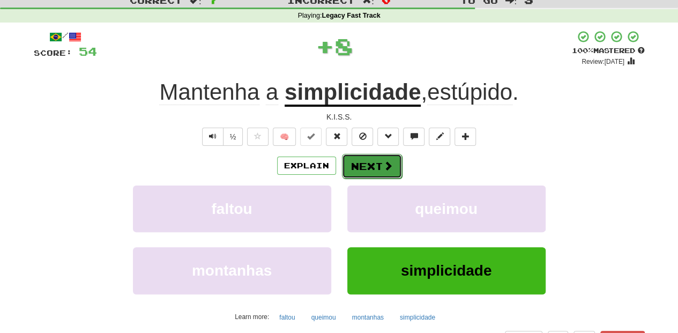
click at [371, 159] on button "Next" at bounding box center [372, 166] width 60 height 25
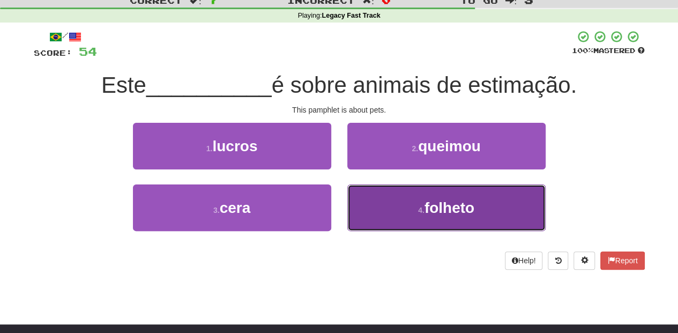
click at [383, 200] on button "4 . folheto" at bounding box center [446, 207] width 198 height 47
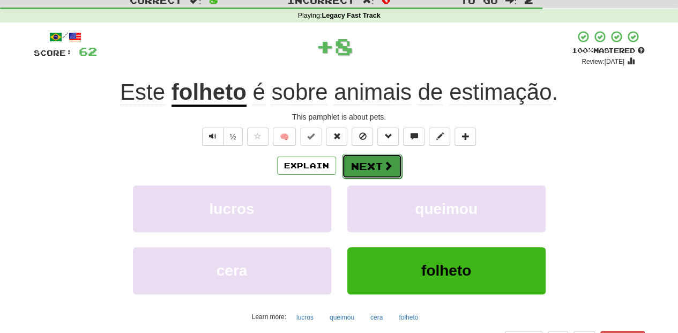
click at [362, 162] on button "Next" at bounding box center [372, 166] width 60 height 25
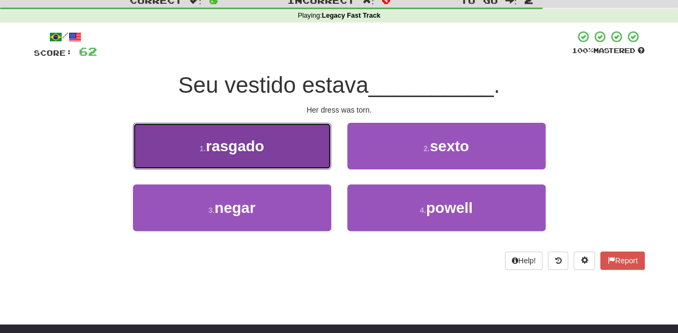
click at [299, 162] on button "1 . rasgado" at bounding box center [232, 146] width 198 height 47
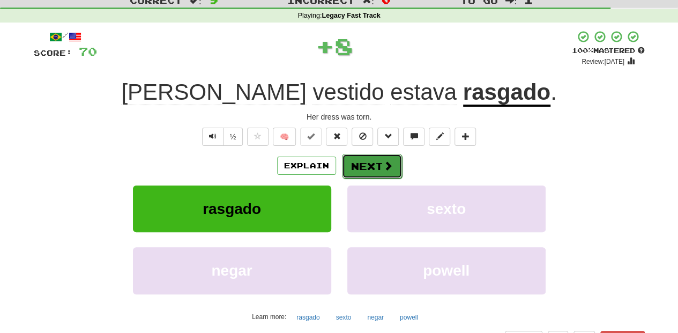
click at [348, 162] on button "Next" at bounding box center [372, 166] width 60 height 25
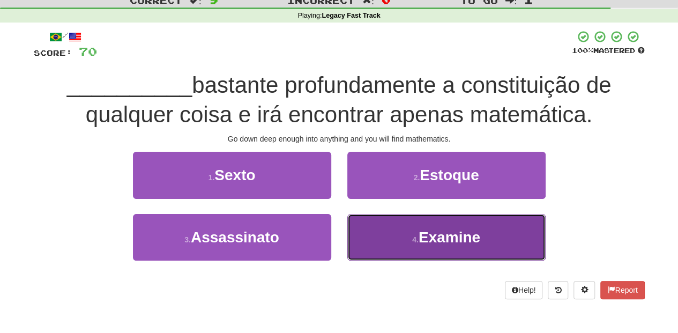
click at [401, 228] on button "4 . Examine" at bounding box center [446, 237] width 198 height 47
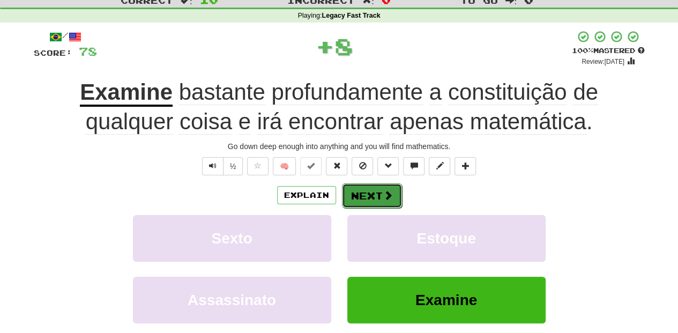
click at [359, 193] on button "Next" at bounding box center [372, 195] width 60 height 25
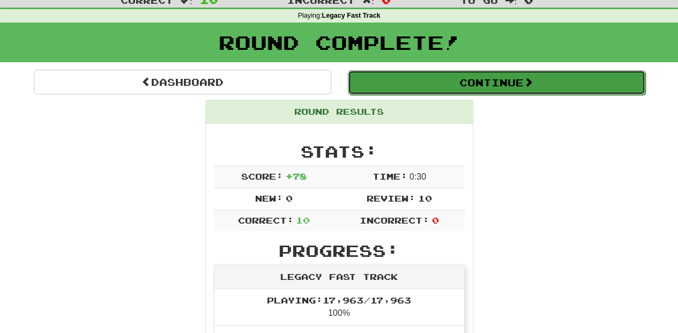
click at [422, 88] on button "Continue" at bounding box center [496, 82] width 297 height 25
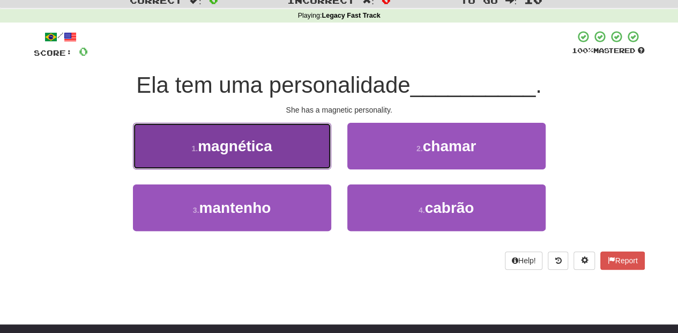
click at [304, 154] on button "1 . magnética" at bounding box center [232, 146] width 198 height 47
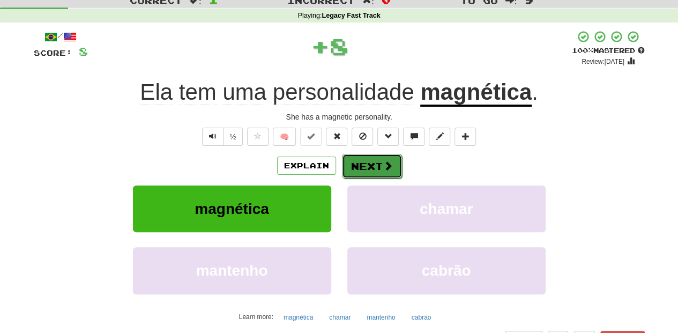
click at [366, 167] on button "Next" at bounding box center [372, 166] width 60 height 25
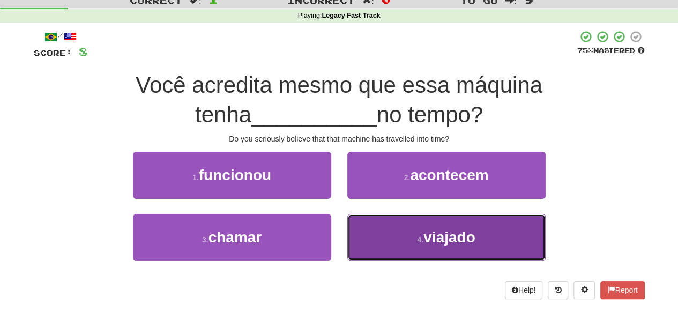
click at [382, 232] on button "4 . viajado" at bounding box center [446, 237] width 198 height 47
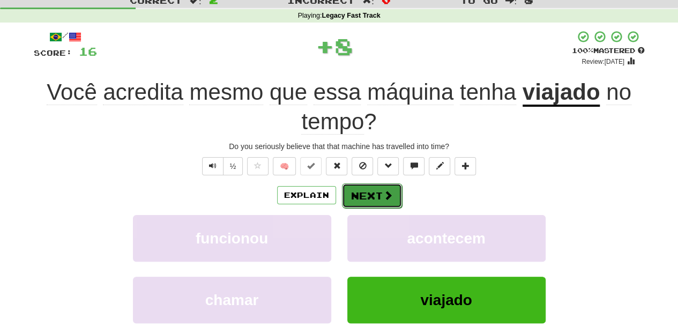
click at [367, 199] on button "Next" at bounding box center [372, 195] width 60 height 25
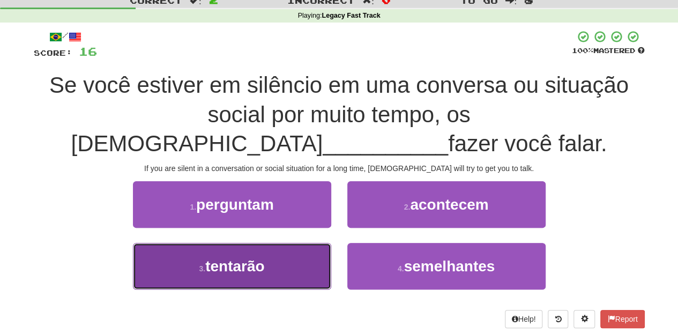
click at [299, 262] on button "3 . tentarão" at bounding box center [232, 266] width 198 height 47
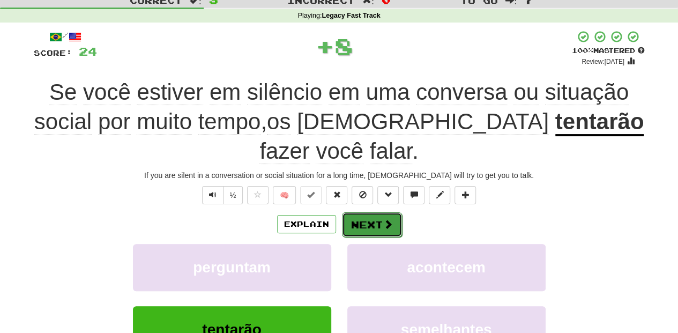
click at [353, 222] on button "Next" at bounding box center [372, 224] width 60 height 25
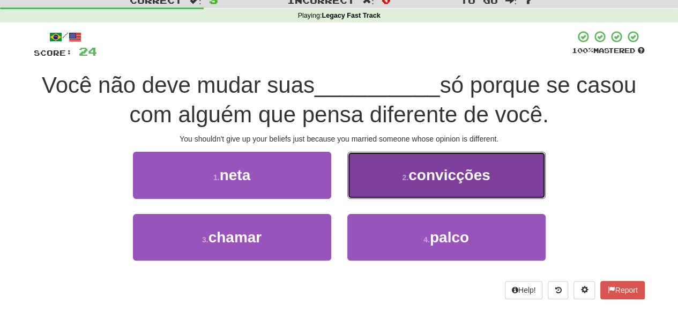
click at [364, 185] on button "2 . convicções" at bounding box center [446, 175] width 198 height 47
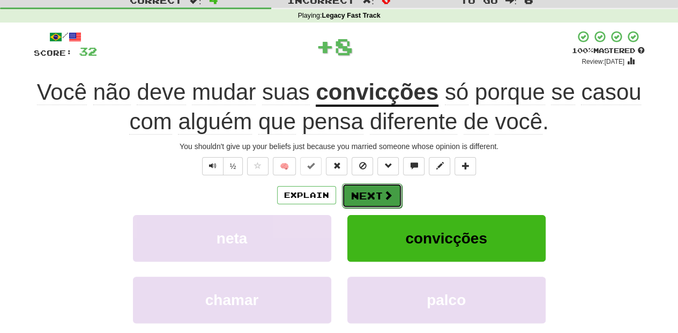
click at [361, 192] on button "Next" at bounding box center [372, 195] width 60 height 25
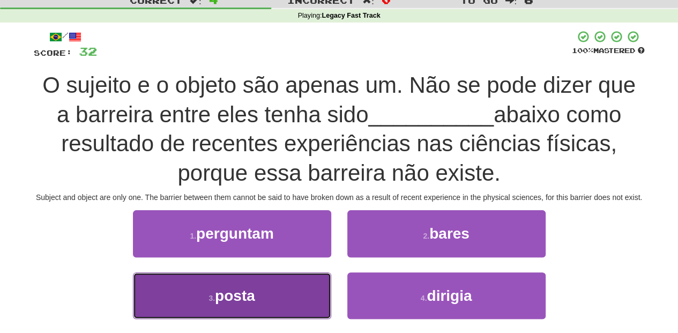
click at [304, 284] on button "3 . posta" at bounding box center [232, 295] width 198 height 47
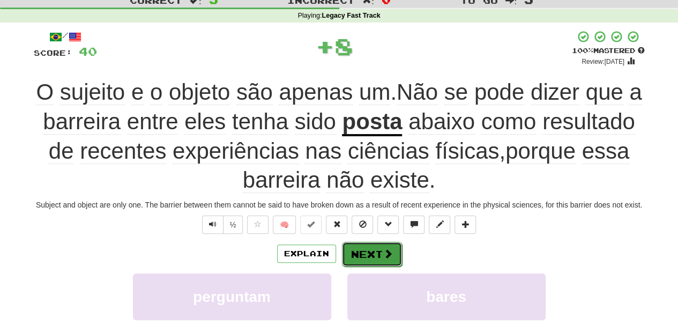
click at [364, 253] on button "Next" at bounding box center [372, 254] width 60 height 25
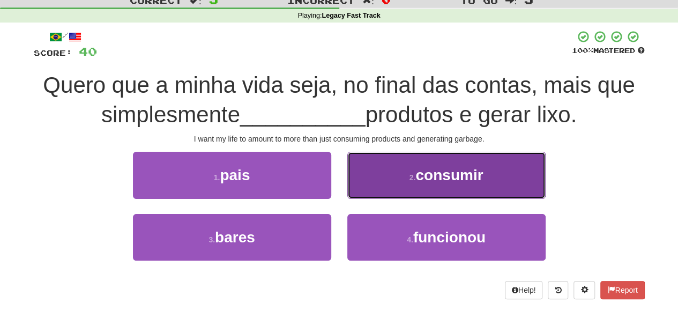
click at [373, 182] on button "2 . consumir" at bounding box center [446, 175] width 198 height 47
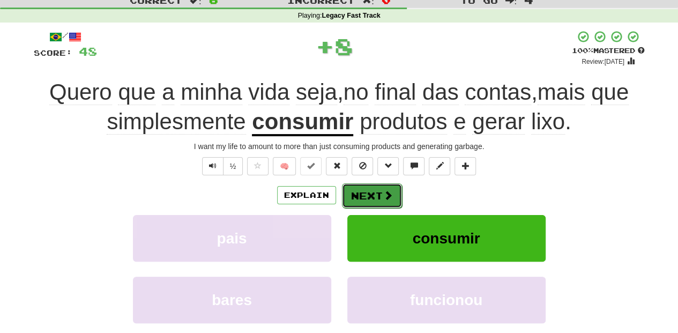
click at [369, 192] on button "Next" at bounding box center [372, 195] width 60 height 25
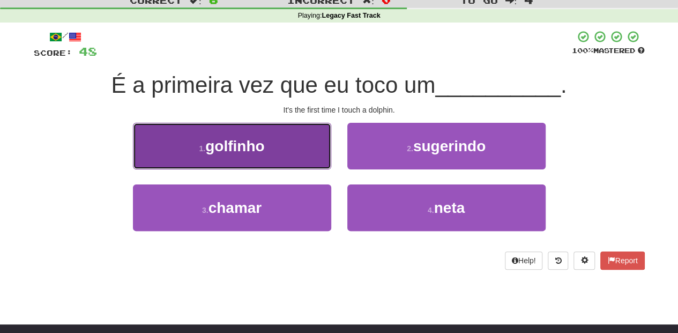
click at [286, 156] on button "1 . golfinho" at bounding box center [232, 146] width 198 height 47
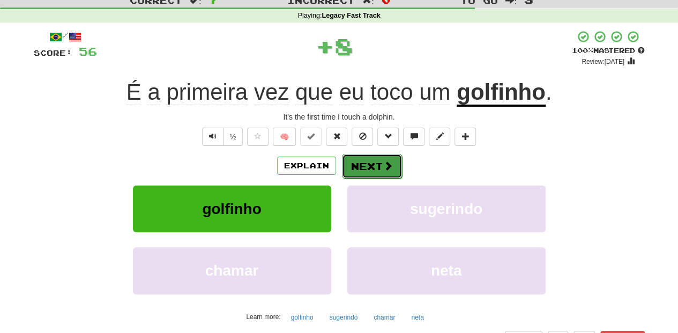
click at [351, 167] on button "Next" at bounding box center [372, 166] width 60 height 25
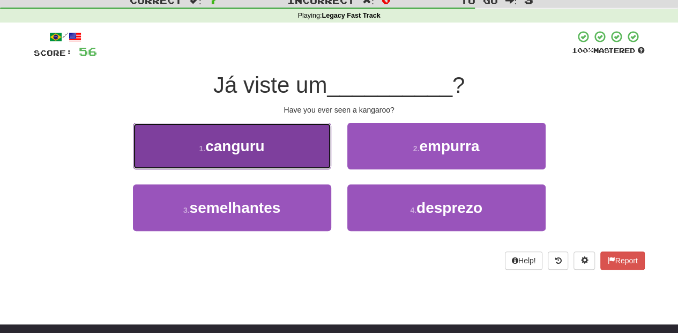
click at [315, 151] on button "1 . canguru" at bounding box center [232, 146] width 198 height 47
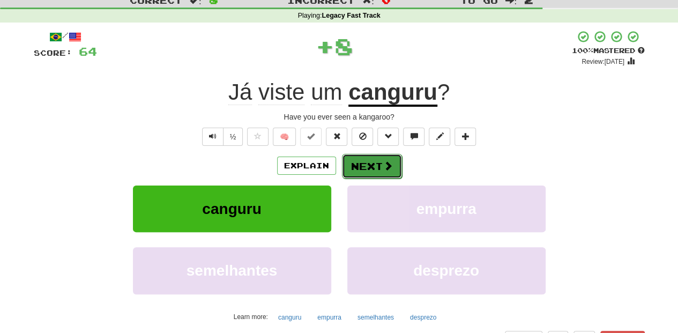
click at [357, 163] on button "Next" at bounding box center [372, 166] width 60 height 25
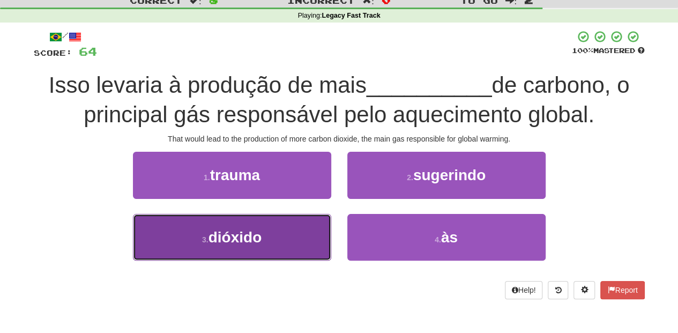
click at [310, 232] on button "3 . dióxido" at bounding box center [232, 237] width 198 height 47
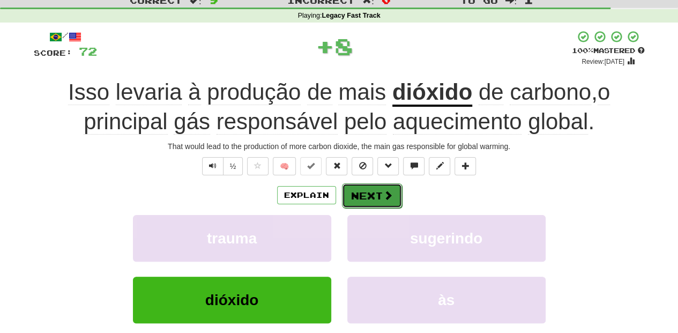
click at [376, 189] on button "Next" at bounding box center [372, 195] width 60 height 25
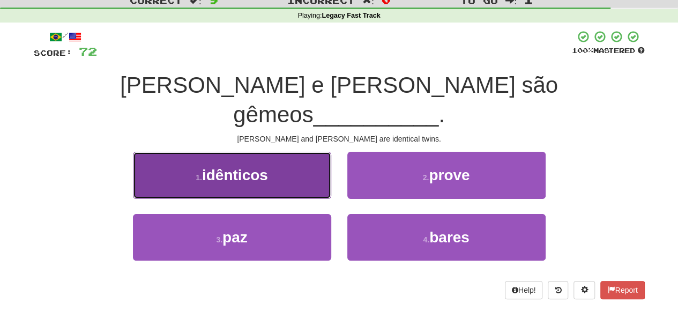
click at [301, 155] on button "1 . idênticos" at bounding box center [232, 175] width 198 height 47
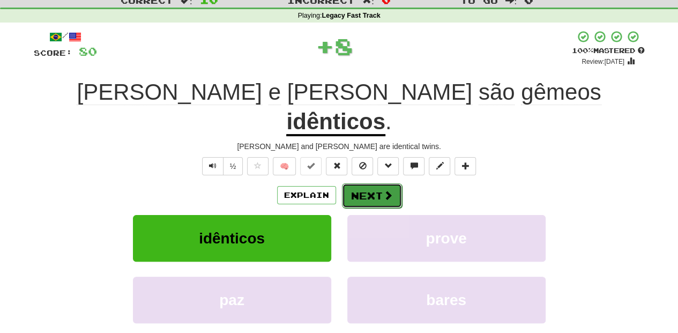
click at [367, 183] on button "Next" at bounding box center [372, 195] width 60 height 25
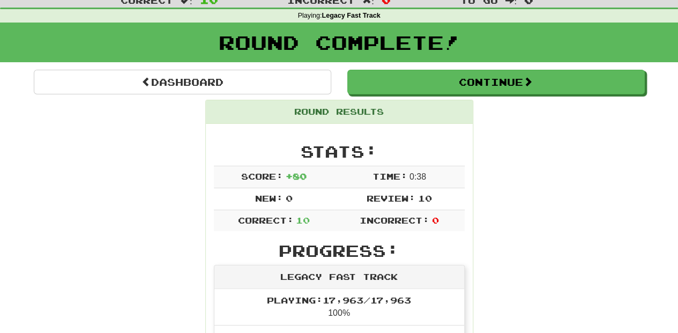
scroll to position [0, 0]
